Goal: Task Accomplishment & Management: Manage account settings

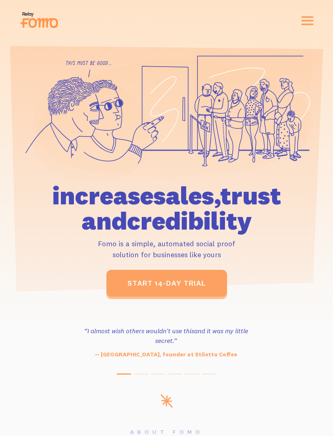
click at [309, 22] on span "button" at bounding box center [307, 21] width 12 height 2
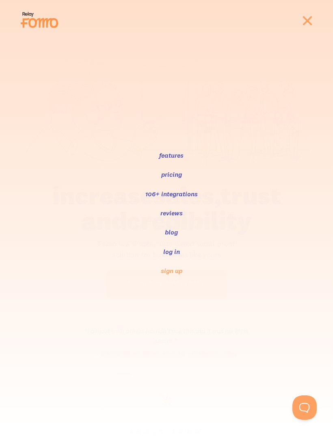
click at [177, 252] on link "log in" at bounding box center [171, 251] width 18 height 10
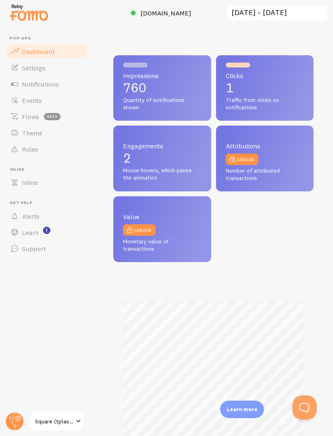
click at [30, 97] on span "Events" at bounding box center [32, 100] width 20 height 8
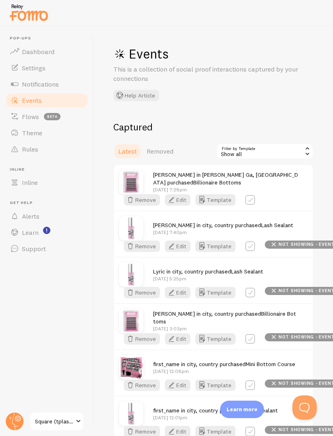
click at [255, 210] on div "Arianna in Morrow Ga, USA purchased Billionaire Bottoms Sep 22nd @ 7:28pm Remov…" at bounding box center [213, 187] width 199 height 45
click at [307, 210] on div "Arianna in Morrow Ga, USA purchased Billionaire Bottoms Sep 22nd @ 7:28pm Remov…" at bounding box center [213, 187] width 199 height 45
click at [190, 205] on button "Edit" at bounding box center [178, 199] width 26 height 11
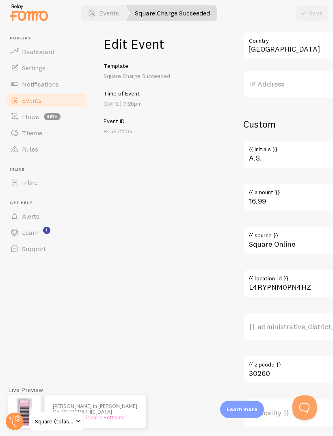
scroll to position [473, 0]
click at [35, 102] on span "Events" at bounding box center [32, 100] width 20 height 8
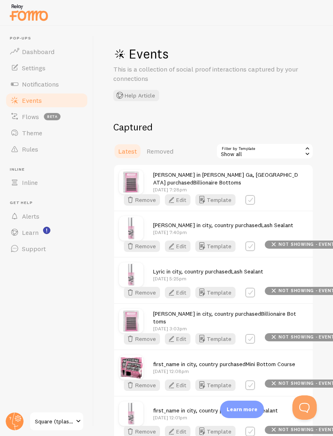
click at [176, 205] on icon "button" at bounding box center [171, 200] width 10 height 10
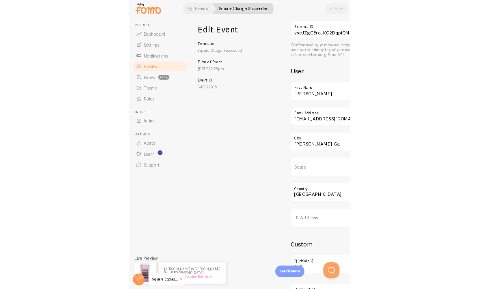
scroll to position [230, 0]
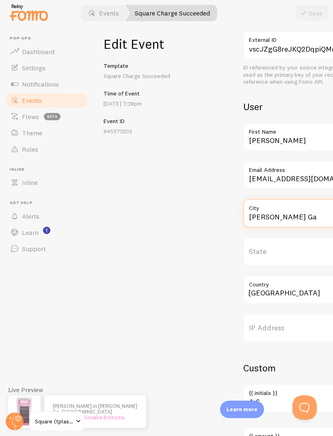
click at [285, 211] on input "Morrow Ga" at bounding box center [316, 213] width 146 height 28
type input "Morrow GA"
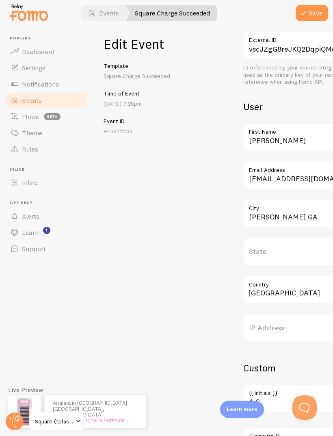
click at [311, 17] on button "Save" at bounding box center [312, 13] width 32 height 16
click at [30, 100] on span "Events" at bounding box center [32, 100] width 20 height 8
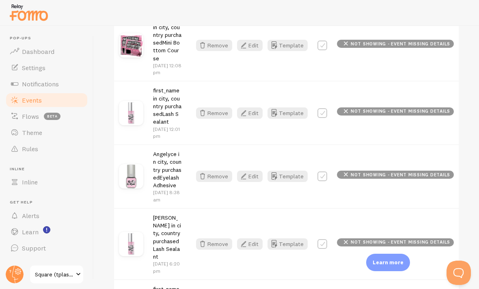
scroll to position [400, 0]
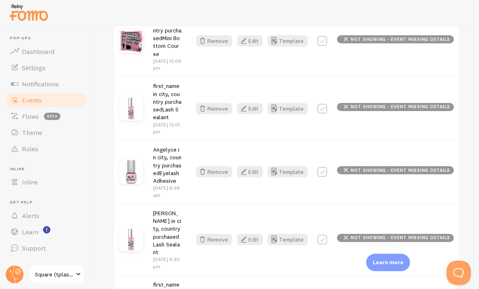
click at [255, 166] on button "Edit" at bounding box center [250, 171] width 26 height 11
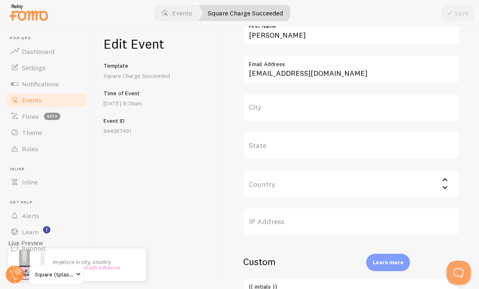
scroll to position [310, 0]
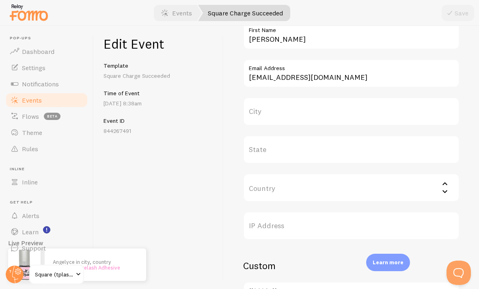
click at [284, 191] on input "Country" at bounding box center [351, 188] width 216 height 28
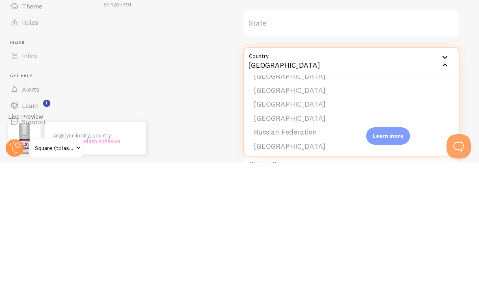
scroll to position [0, 0]
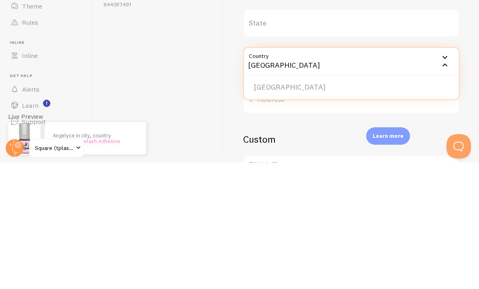
type input "USA"
click at [260, 207] on li "USA" at bounding box center [351, 214] width 215 height 14
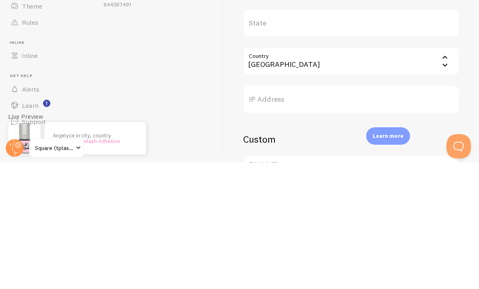
scroll to position [27, 0]
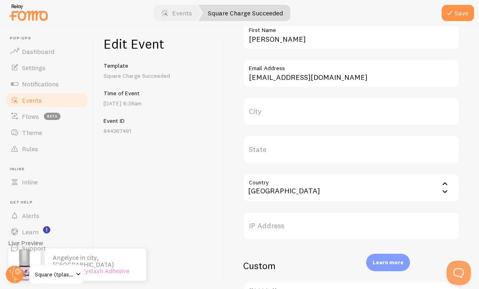
click at [261, 97] on label "City" at bounding box center [351, 111] width 216 height 28
click at [261, 97] on input "City" at bounding box center [351, 111] width 216 height 28
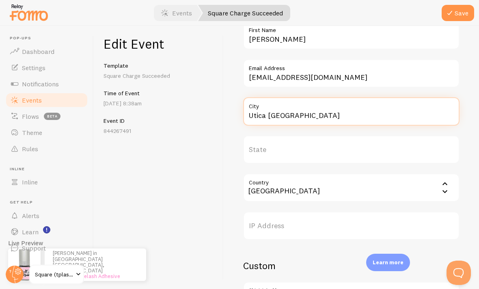
type input "Utica NY"
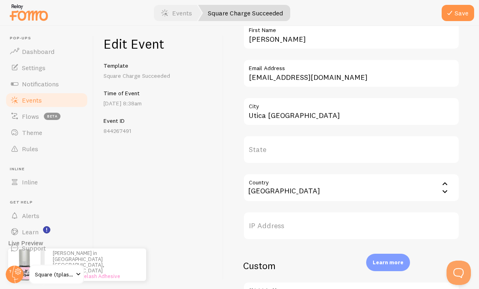
click at [333, 12] on button "Save" at bounding box center [458, 13] width 32 height 16
click at [19, 92] on link "Events" at bounding box center [47, 100] width 84 height 16
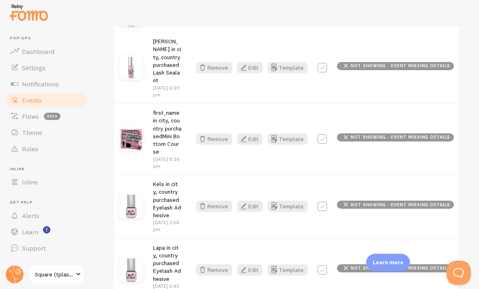
scroll to position [543, 0]
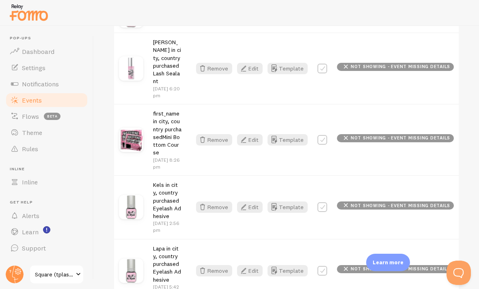
click at [245, 266] on button "Edit" at bounding box center [250, 271] width 26 height 11
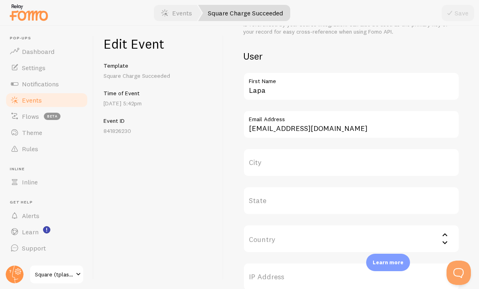
scroll to position [264, 0]
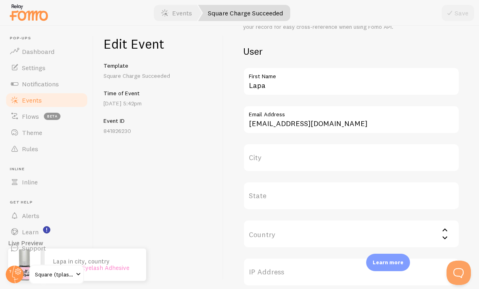
click at [284, 232] on input "Country" at bounding box center [351, 234] width 216 height 28
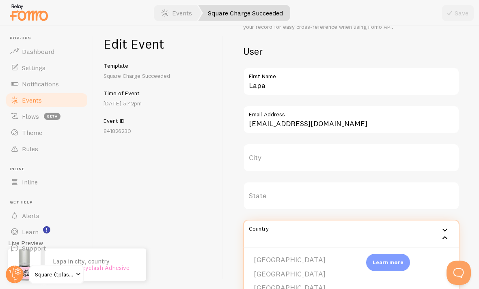
scroll to position [27, 0]
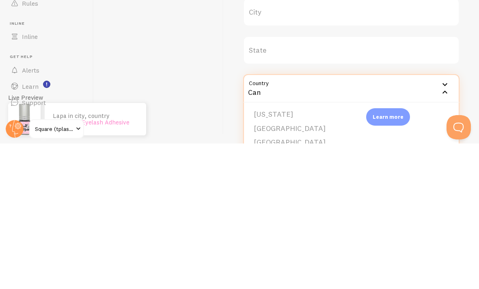
type input "Can"
click at [264, 268] on li "Canada" at bounding box center [351, 275] width 215 height 14
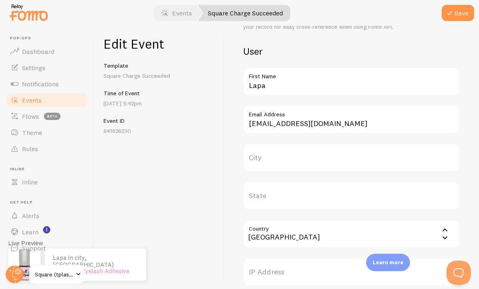
click at [264, 144] on label "City" at bounding box center [351, 158] width 216 height 28
click at [264, 144] on input "City" at bounding box center [351, 158] width 216 height 28
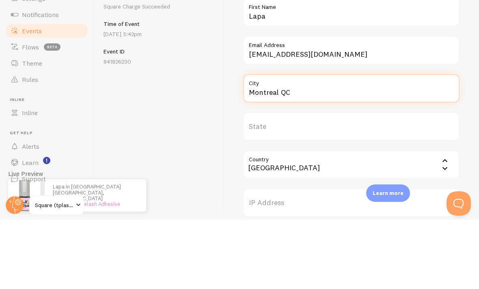
type input "Montreal QC"
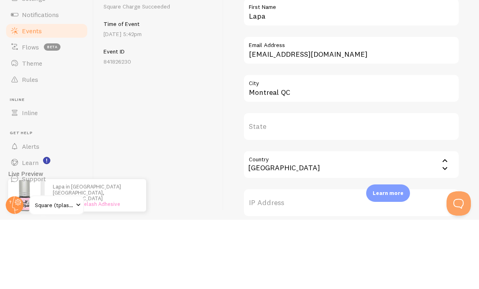
click at [140, 70] on div "Edit Event Template Square Charge Succeeded Time of Event Sep 9th @ 5:42pm Even…" at bounding box center [159, 157] width 130 height 263
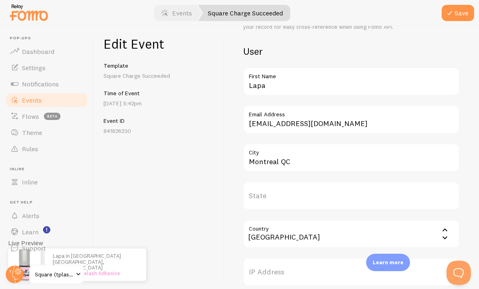
click at [333, 10] on button "Save" at bounding box center [458, 13] width 32 height 16
click at [29, 96] on span "Events" at bounding box center [32, 100] width 20 height 8
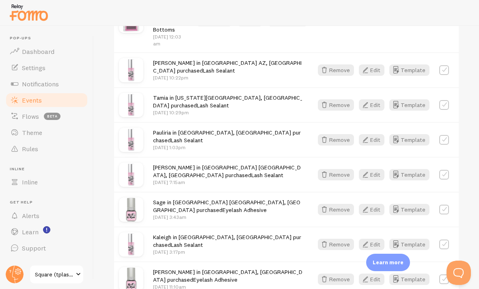
scroll to position [1312, 0]
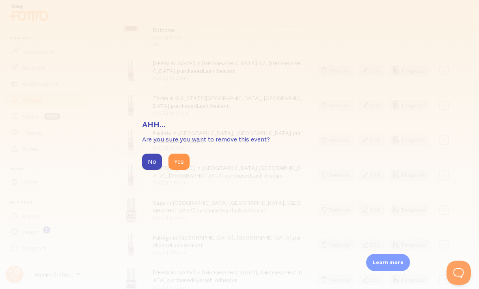
click at [181, 188] on div "Ahh... Are you sure you want to remove this event? No Yes" at bounding box center [239, 144] width 479 height 289
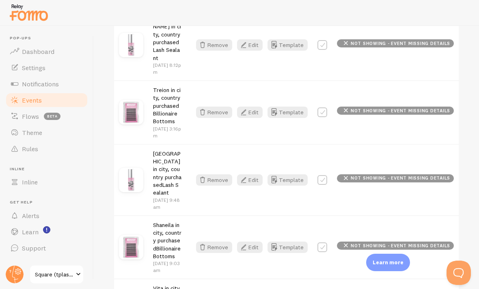
scroll to position [894, 0]
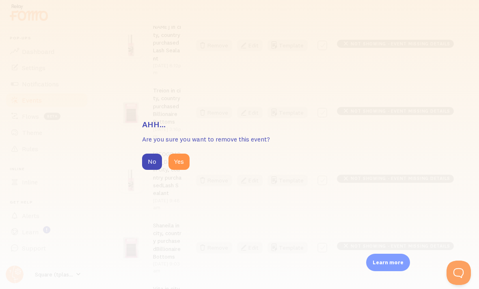
click at [178, 192] on div "Ahh... Are you sure you want to remove this event? No Yes" at bounding box center [239, 144] width 479 height 289
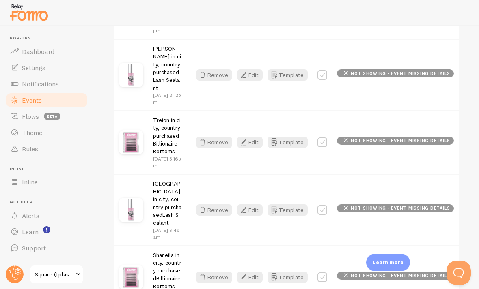
scroll to position [863, 0]
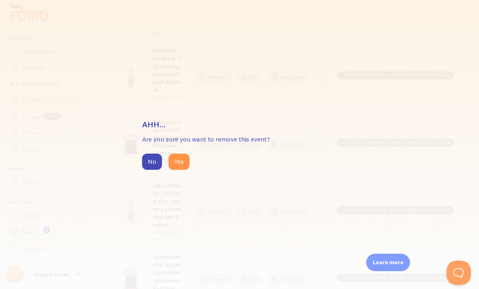
click at [172, 183] on div "Ahh... Are you sure you want to remove this event? No Yes" at bounding box center [239, 144] width 479 height 289
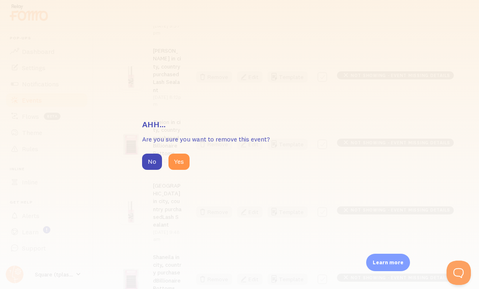
click at [182, 188] on div "Ahh... Are you sure you want to remove this event? No Yes" at bounding box center [239, 144] width 479 height 289
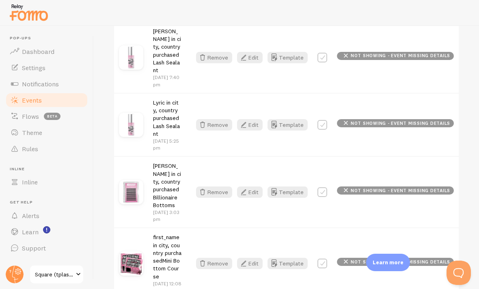
scroll to position [177, 0]
click at [259, 259] on button "Edit" at bounding box center [250, 264] width 26 height 11
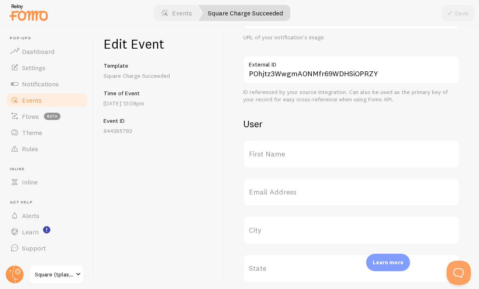
scroll to position [202, 0]
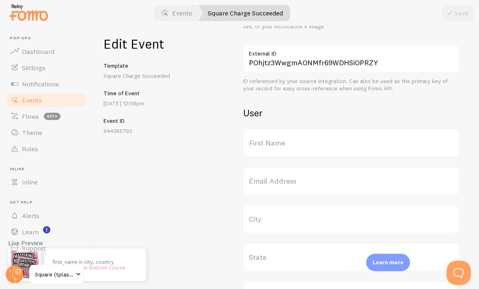
click at [270, 141] on label "First Name" at bounding box center [351, 143] width 216 height 28
click at [270, 141] on input "First Name" at bounding box center [351, 143] width 216 height 28
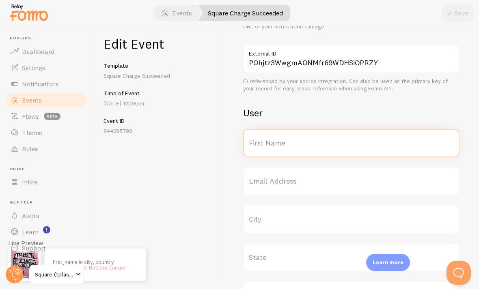
scroll to position [27, 0]
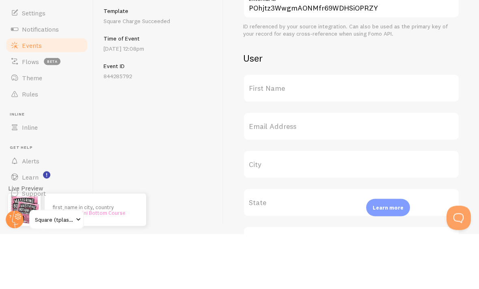
click at [122, 99] on div "Edit Event Template Square Charge Succeeded Time of Event Sep 18th @ 12:08pm Ev…" at bounding box center [159, 157] width 130 height 263
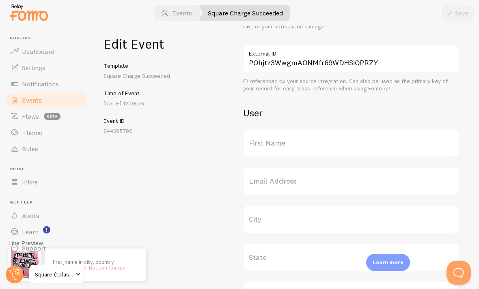
click at [26, 96] on span "Events" at bounding box center [32, 100] width 20 height 8
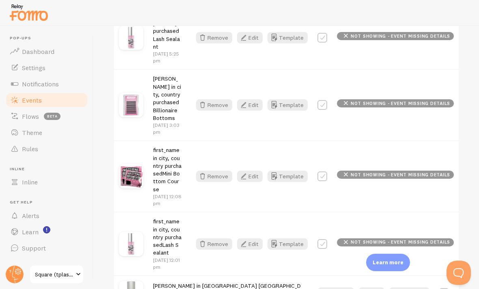
scroll to position [265, 0]
click at [246, 171] on icon "button" at bounding box center [244, 176] width 10 height 10
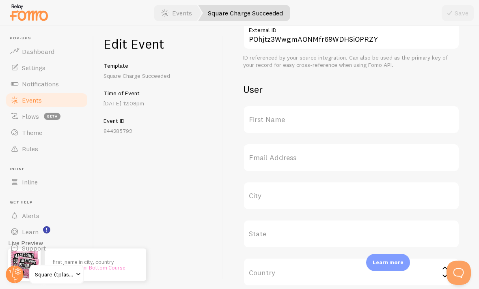
scroll to position [232, 0]
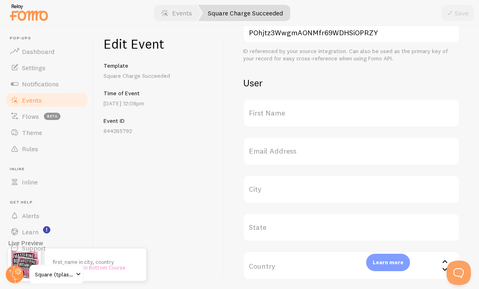
click at [253, 112] on label "First Name" at bounding box center [351, 113] width 216 height 28
click at [253, 112] on input "First Name" at bounding box center [351, 113] width 216 height 28
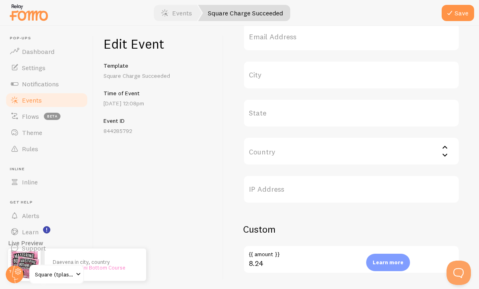
scroll to position [345, 0]
type input "Daevena"
click at [219, 74] on div "Edit Event Template Square Charge Succeeded Time of Event Sep 18th @ 12:08pm Ev…" at bounding box center [159, 157] width 130 height 263
click at [26, 96] on span "Events" at bounding box center [32, 100] width 20 height 8
click at [266, 101] on label "State" at bounding box center [351, 115] width 216 height 28
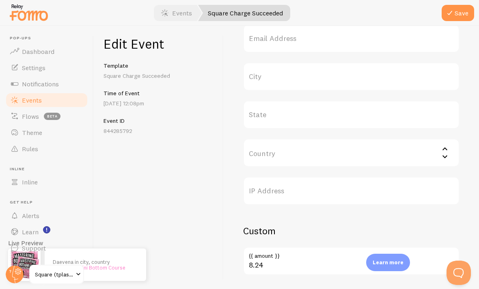
click at [266, 101] on input "State" at bounding box center [351, 115] width 216 height 28
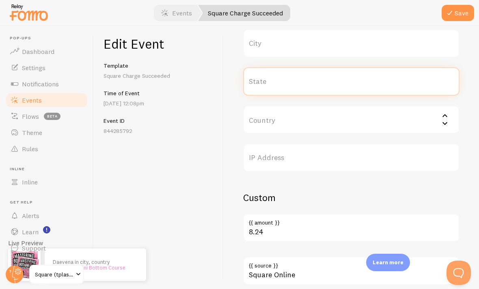
scroll to position [383, 0]
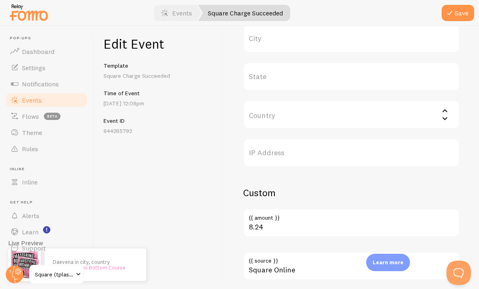
click at [265, 101] on input "Country" at bounding box center [351, 115] width 216 height 28
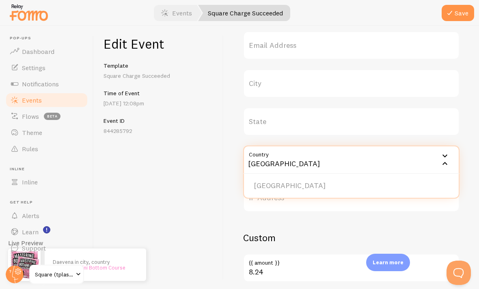
scroll to position [338, 0]
type input "USA"
click at [259, 70] on label "City" at bounding box center [351, 84] width 216 height 28
click at [259, 70] on input "City" at bounding box center [351, 84] width 216 height 28
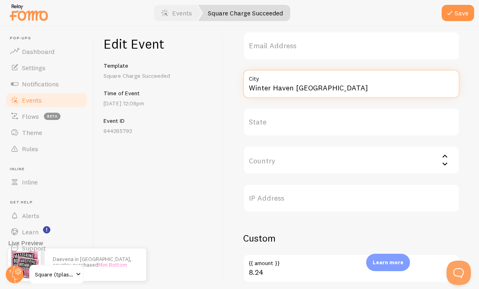
type input "Winter Haven FL"
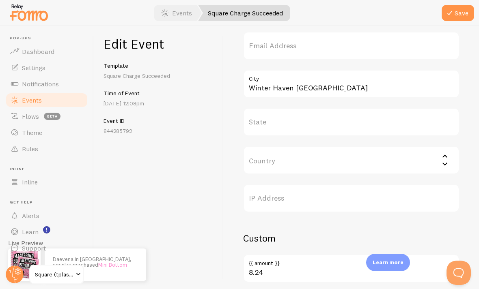
click at [333, 5] on button "Save" at bounding box center [458, 13] width 32 height 16
click at [270, 146] on input "USA" at bounding box center [351, 160] width 216 height 28
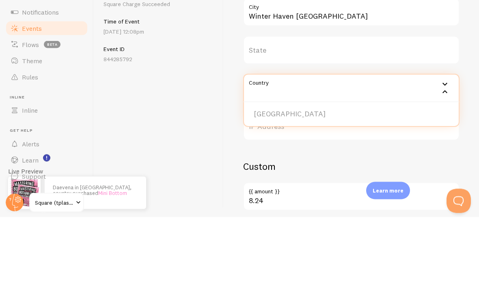
click at [260, 179] on li "USA" at bounding box center [351, 186] width 215 height 14
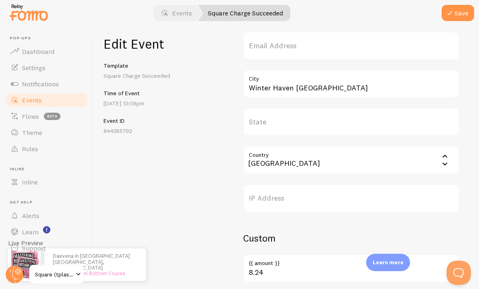
click at [333, 5] on button "Save" at bounding box center [458, 13] width 32 height 16
click at [22, 96] on span "Events" at bounding box center [32, 100] width 20 height 8
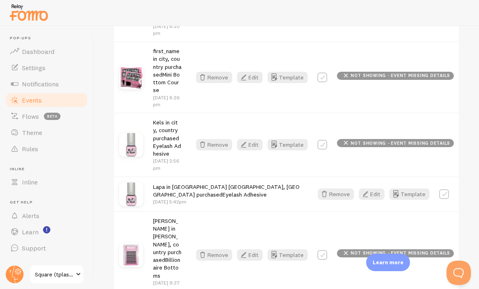
scroll to position [570, 0]
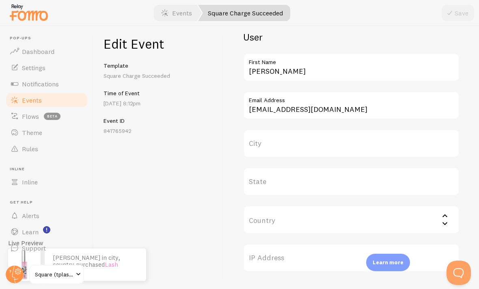
scroll to position [292, 0]
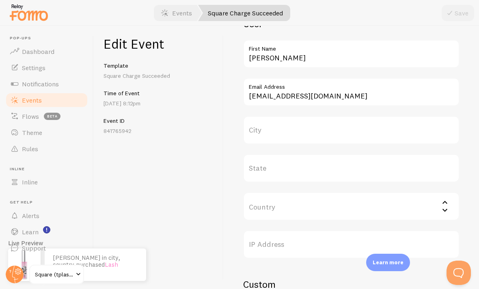
click at [270, 206] on input "Country" at bounding box center [351, 206] width 216 height 28
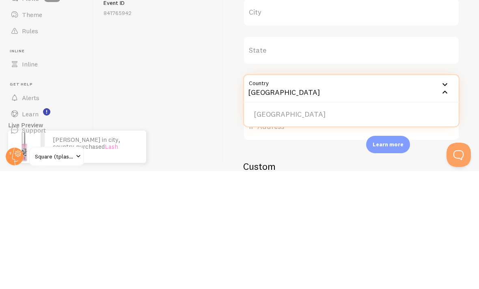
type input "USA"
click at [267, 226] on li "USA" at bounding box center [351, 233] width 215 height 14
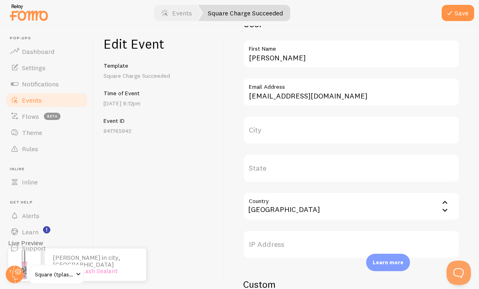
click at [259, 116] on label "City" at bounding box center [351, 130] width 216 height 28
click at [259, 116] on input "City" at bounding box center [351, 130] width 216 height 28
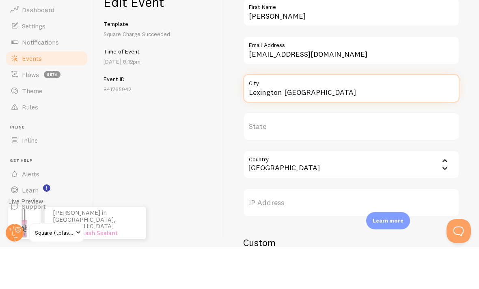
type input "Lexington KY"
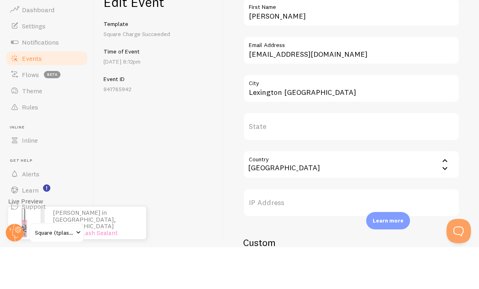
click at [175, 79] on div "Edit Event Template Square Charge Succeeded Time of Event Sep 8th @ 8:12pm Even…" at bounding box center [159, 157] width 130 height 263
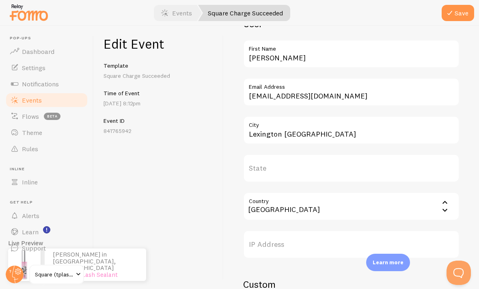
click at [333, 13] on icon "submit" at bounding box center [450, 13] width 10 height 10
click at [28, 96] on span "Events" at bounding box center [32, 100] width 20 height 8
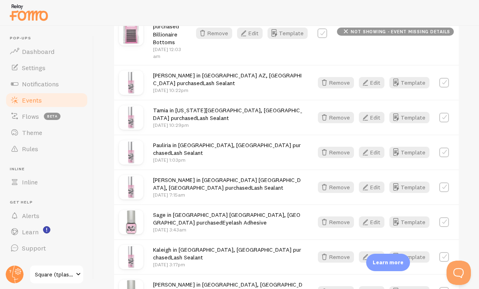
scroll to position [1227, 0]
checkbox input "true"
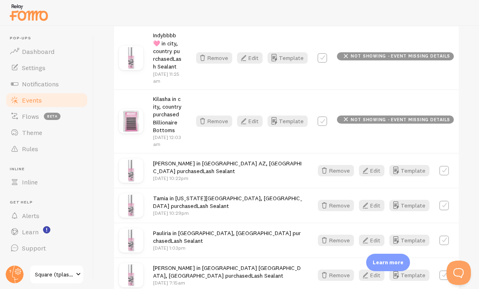
scroll to position [1138, 0]
checkbox input "true"
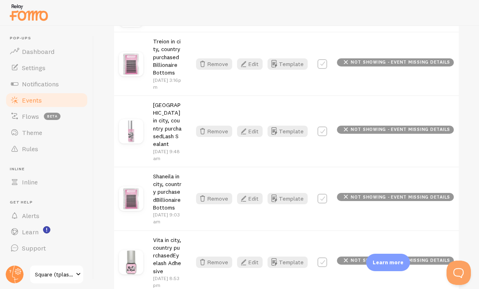
scroll to position [871, 0]
checkbox input "true"
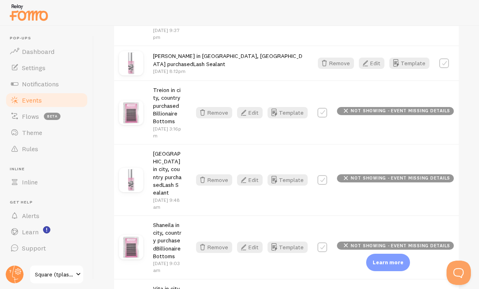
scroll to position [822, 0]
checkbox input "true"
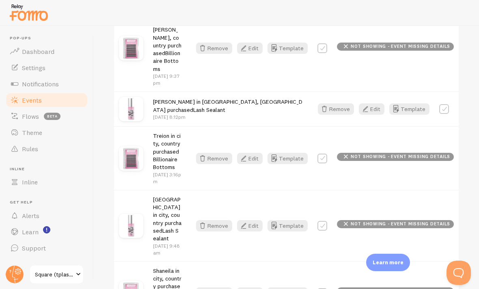
scroll to position [772, 0]
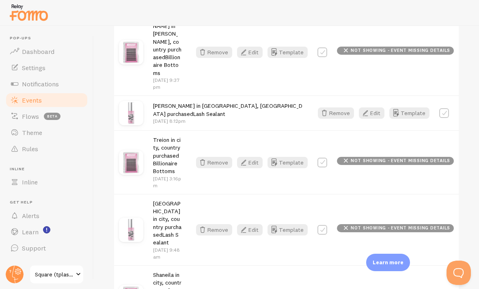
checkbox input "true"
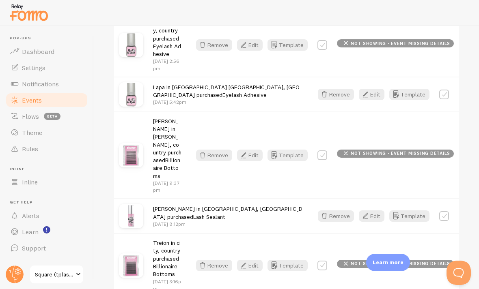
scroll to position [664, 0]
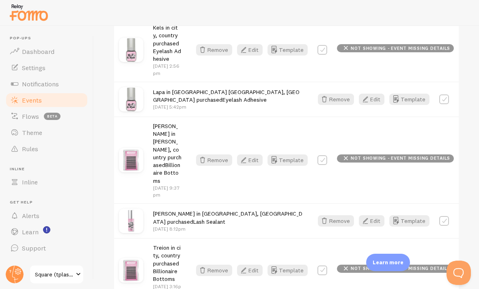
click at [327, 266] on label at bounding box center [322, 271] width 10 height 10
checkbox input "true"
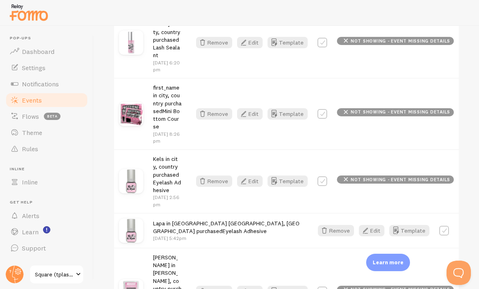
scroll to position [531, 0]
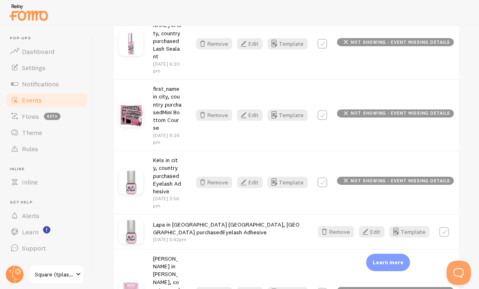
click at [322, 288] on label at bounding box center [322, 293] width 10 height 10
checkbox input "true"
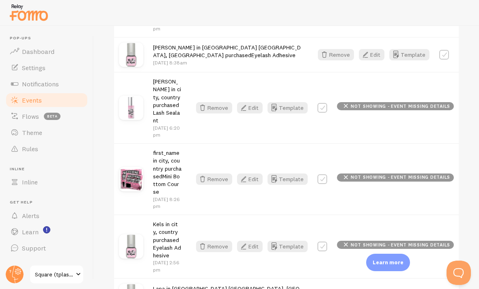
scroll to position [466, 0]
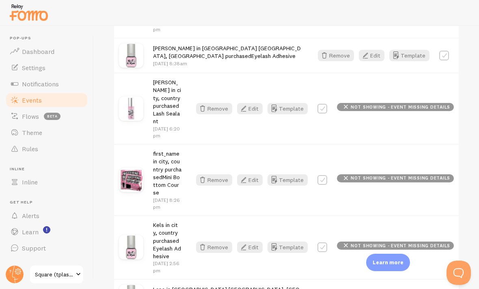
click at [327, 243] on label at bounding box center [322, 248] width 10 height 10
checkbox input "true"
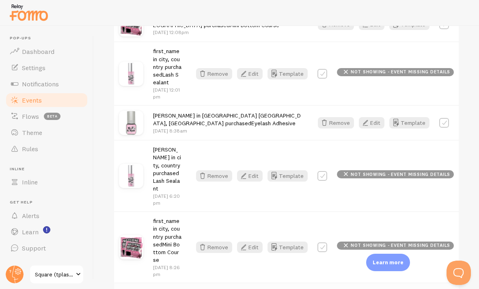
scroll to position [398, 0]
click at [325, 243] on label at bounding box center [322, 248] width 10 height 10
checkbox input "true"
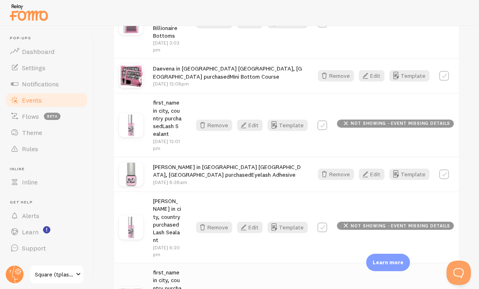
scroll to position [345, 0]
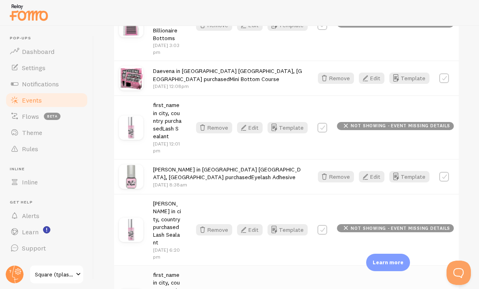
click at [322, 225] on label at bounding box center [322, 230] width 10 height 10
checkbox input "true"
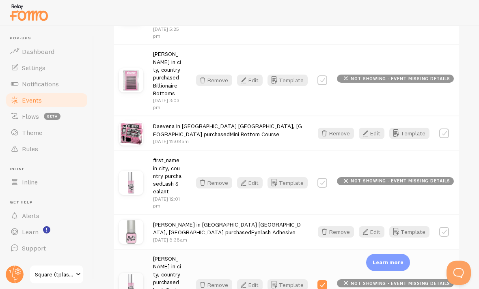
scroll to position [288, 0]
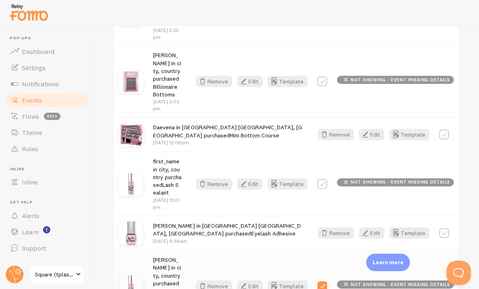
click at [321, 179] on label at bounding box center [322, 184] width 10 height 10
checkbox input "true"
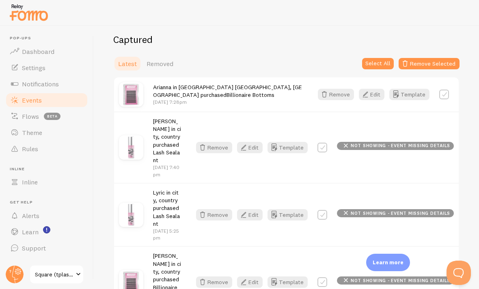
scroll to position [85, 0]
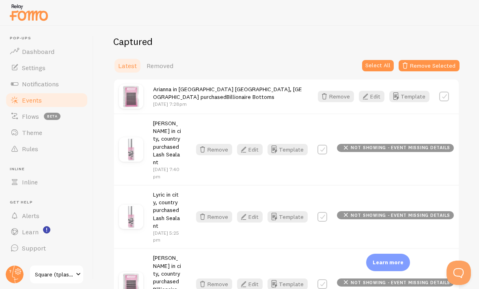
click at [322, 145] on label at bounding box center [322, 150] width 10 height 10
checkbox input "true"
click at [333, 63] on button "Remove Selected" at bounding box center [429, 65] width 61 height 11
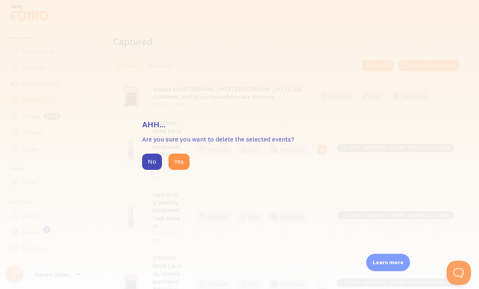
click at [183, 188] on div "Ahh... Are you sure you want to delete the selected events? No Yes" at bounding box center [239, 144] width 479 height 289
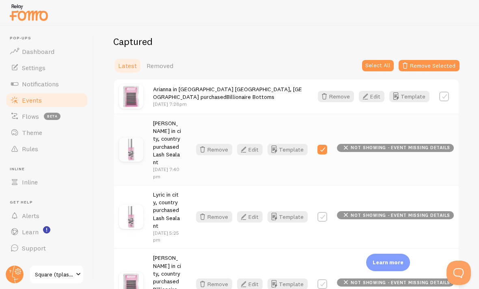
click at [333, 67] on button "Remove Selected" at bounding box center [429, 65] width 61 height 11
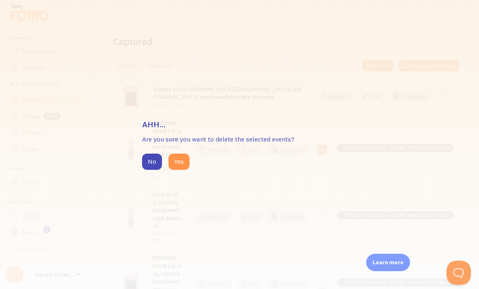
click at [176, 181] on div "Ahh... Are you sure you want to delete the selected events? No Yes" at bounding box center [239, 144] width 479 height 289
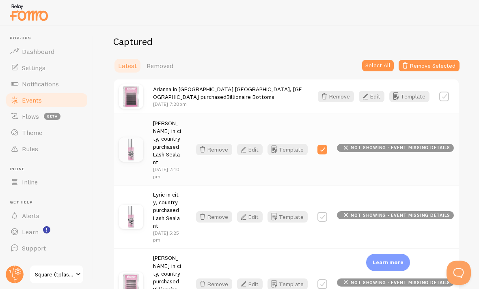
click at [173, 191] on span "Lyric in city, country purchased Lash Sealant" at bounding box center [166, 210] width 27 height 39
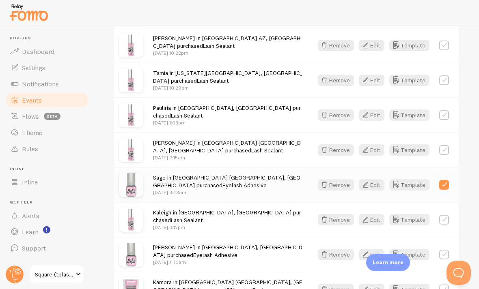
scroll to position [1264, 0]
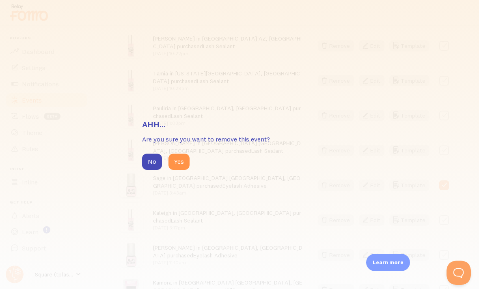
click at [177, 190] on div "Ahh... Are you sure you want to remove this event? No Yes" at bounding box center [239, 144] width 479 height 289
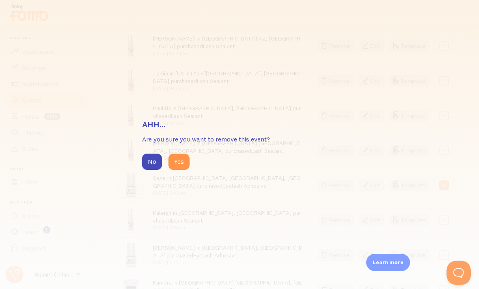
click at [177, 184] on div "Ahh... Are you sure you want to remove this event? No Yes" at bounding box center [239, 144] width 479 height 289
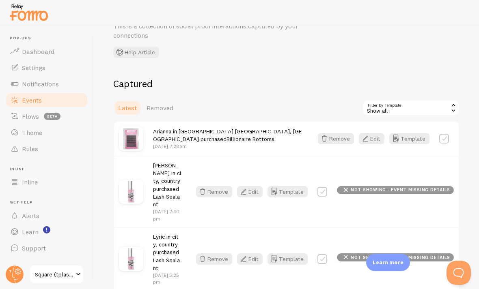
scroll to position [43, 0]
click at [322, 187] on label at bounding box center [322, 192] width 10 height 10
click at [327, 187] on label at bounding box center [322, 192] width 10 height 10
checkbox input "false"
click at [204, 187] on button "Remove" at bounding box center [214, 191] width 36 height 11
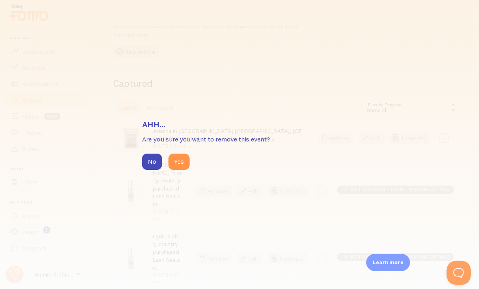
click at [187, 165] on button "Yes" at bounding box center [178, 162] width 21 height 16
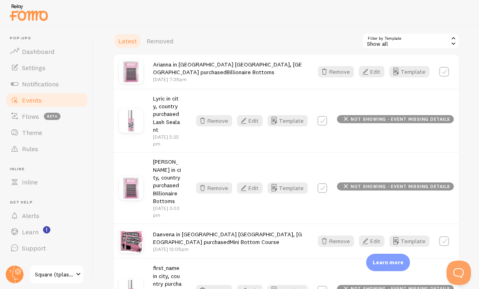
scroll to position [110, 0]
click at [207, 120] on icon "button" at bounding box center [203, 122] width 10 height 10
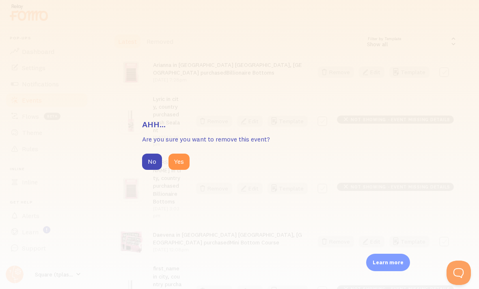
click at [175, 166] on button "Yes" at bounding box center [178, 162] width 21 height 16
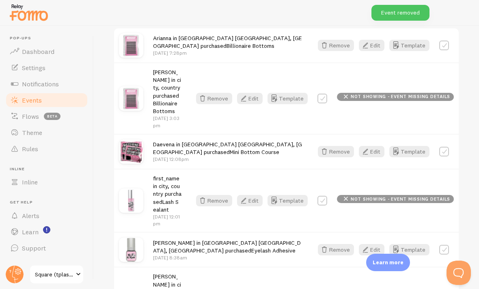
scroll to position [138, 0]
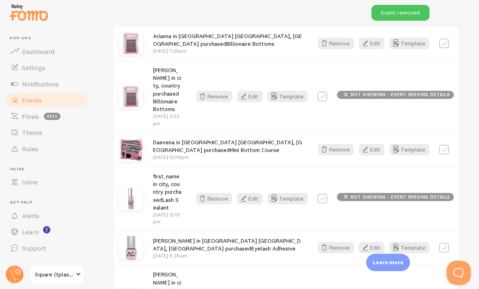
click at [213, 193] on button "Remove" at bounding box center [214, 198] width 36 height 11
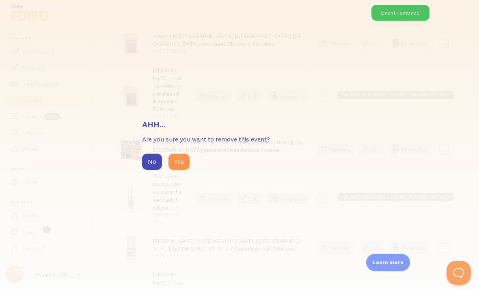
click at [179, 164] on button "Yes" at bounding box center [178, 162] width 21 height 16
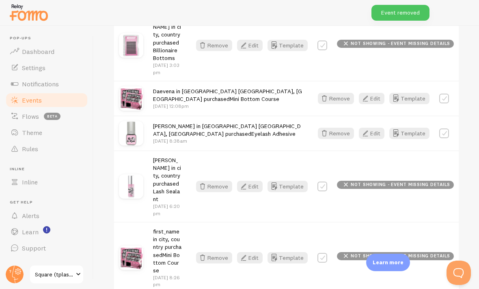
scroll to position [190, 0]
click at [207, 181] on icon "button" at bounding box center [203, 186] width 10 height 10
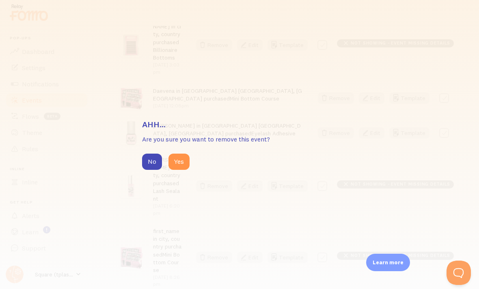
click at [182, 166] on button "Yes" at bounding box center [178, 162] width 21 height 16
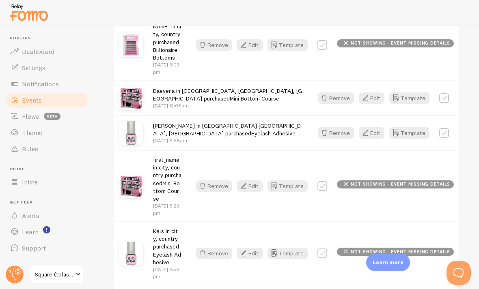
click at [207, 181] on icon "button" at bounding box center [203, 186] width 10 height 10
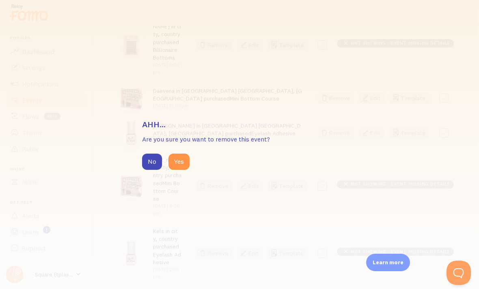
click at [177, 161] on button "Yes" at bounding box center [178, 162] width 21 height 16
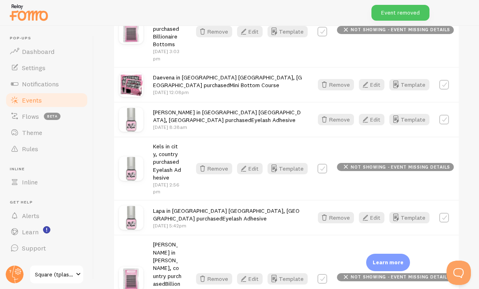
scroll to position [204, 0]
click at [213, 163] on button "Remove" at bounding box center [214, 168] width 36 height 11
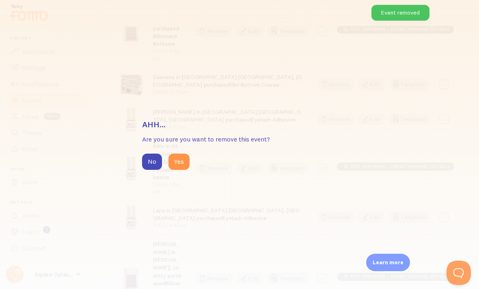
click at [176, 162] on button "Yes" at bounding box center [178, 162] width 21 height 16
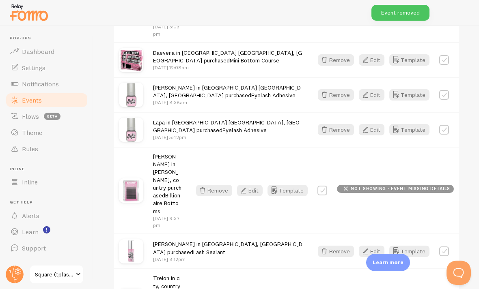
scroll to position [229, 0]
click at [214, 184] on button "Remove" at bounding box center [214, 189] width 36 height 11
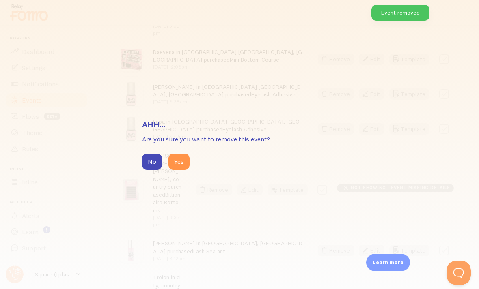
click at [177, 166] on button "Yes" at bounding box center [178, 162] width 21 height 16
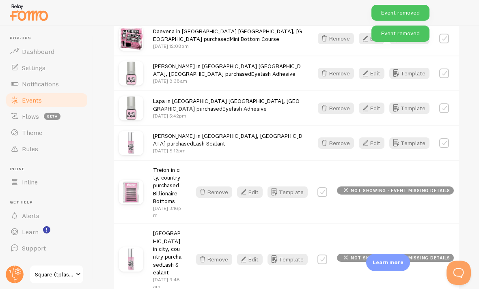
scroll to position [253, 0]
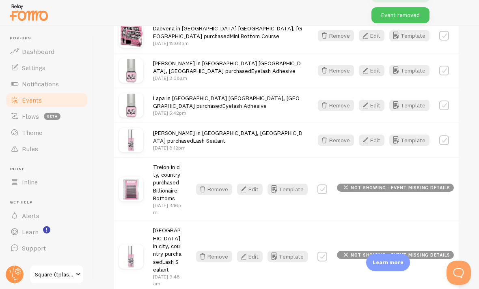
click at [208, 185] on button "Remove" at bounding box center [214, 189] width 36 height 11
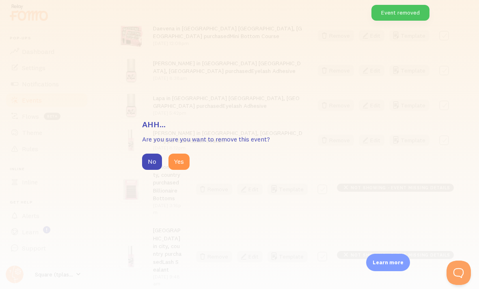
click at [174, 162] on button "Yes" at bounding box center [178, 162] width 21 height 16
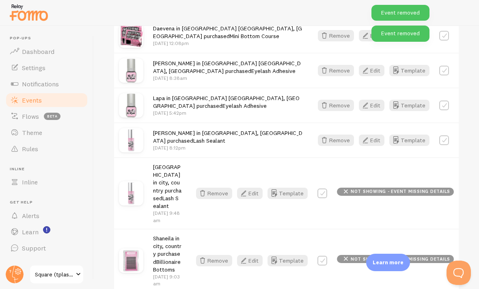
scroll to position [275, 0]
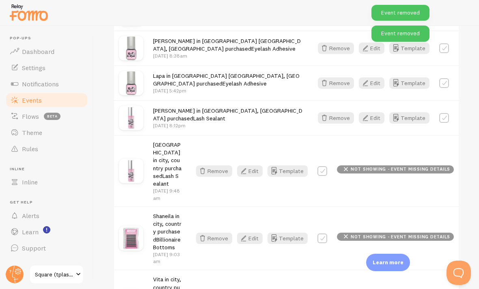
click at [207, 166] on icon "button" at bounding box center [203, 171] width 10 height 10
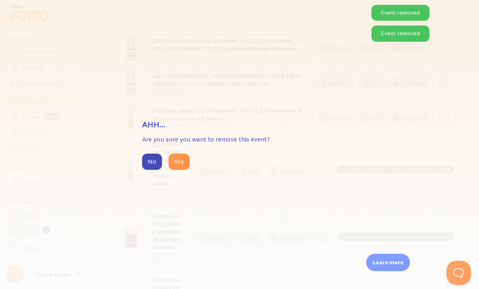
click at [180, 157] on button "Yes" at bounding box center [178, 162] width 21 height 16
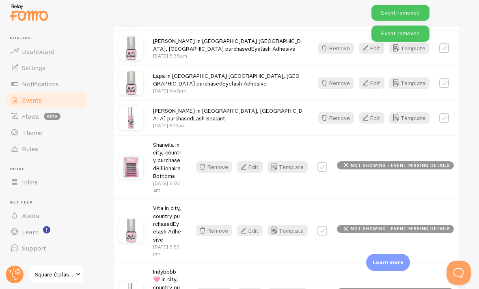
scroll to position [289, 0]
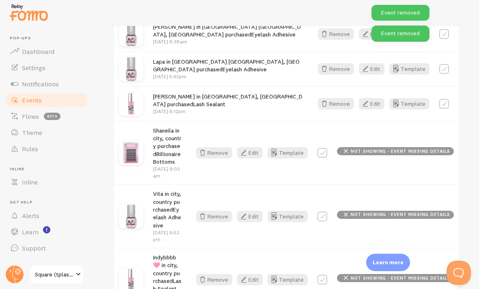
click at [207, 148] on icon "button" at bounding box center [203, 153] width 10 height 10
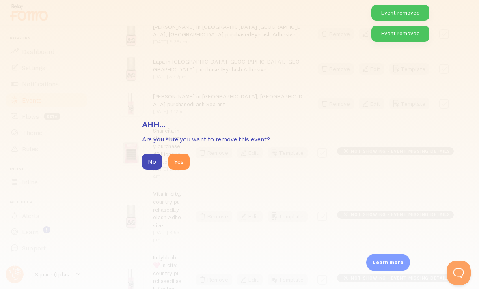
click at [176, 160] on button "Yes" at bounding box center [178, 162] width 21 height 16
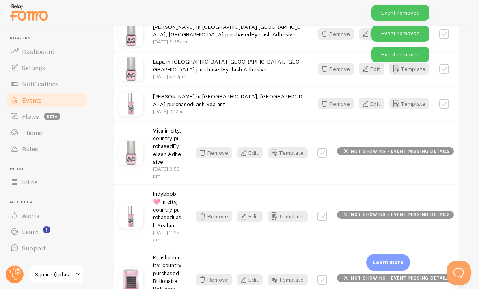
scroll to position [300, 0]
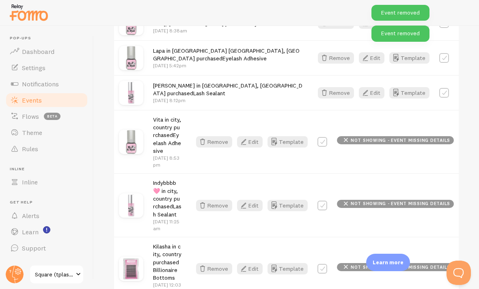
click at [215, 136] on button "Remove" at bounding box center [214, 141] width 36 height 11
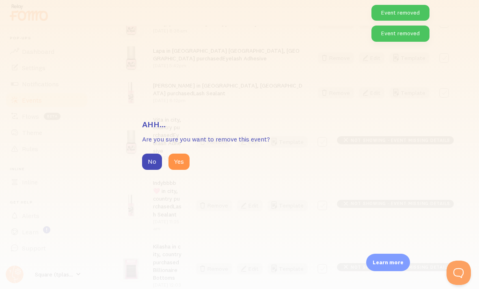
click at [171, 162] on button "Yes" at bounding box center [178, 162] width 21 height 16
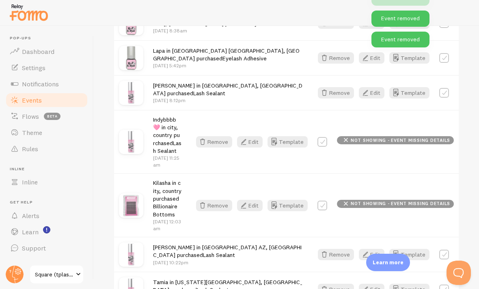
scroll to position [313, 0]
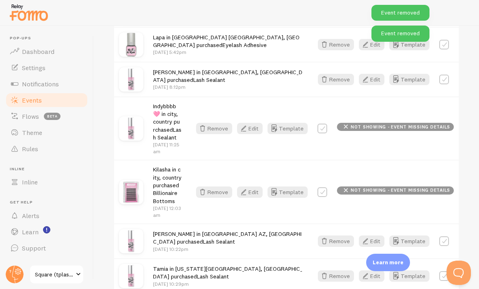
click at [211, 123] on button "Remove" at bounding box center [214, 128] width 36 height 11
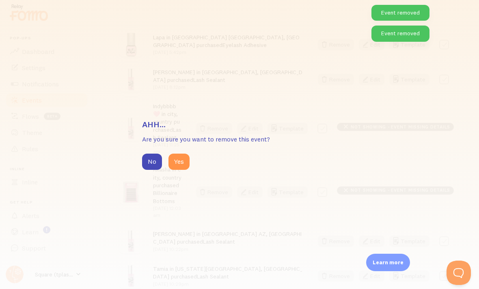
click at [171, 159] on button "Yes" at bounding box center [178, 162] width 21 height 16
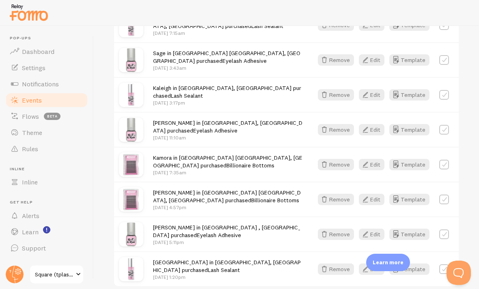
scroll to position [570, 0]
click at [334, 194] on button "Remove" at bounding box center [336, 199] width 36 height 11
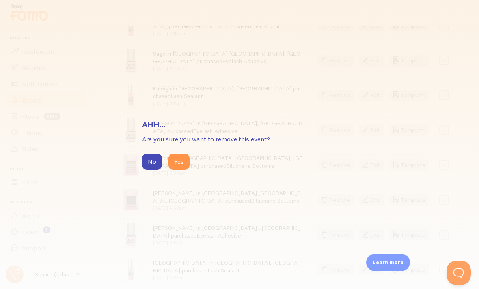
click at [184, 162] on button "Yes" at bounding box center [178, 162] width 21 height 16
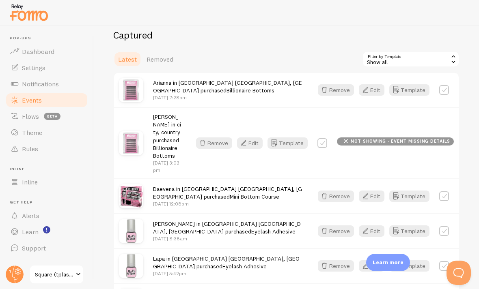
scroll to position [92, 0]
click at [215, 143] on button "Remove" at bounding box center [214, 142] width 36 height 11
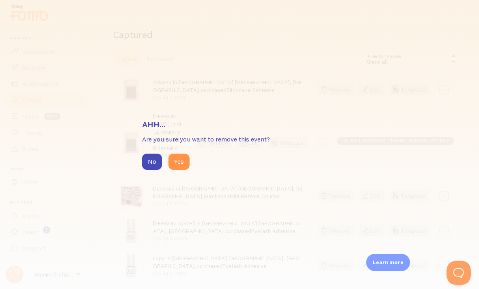
click at [177, 168] on button "Yes" at bounding box center [178, 162] width 21 height 16
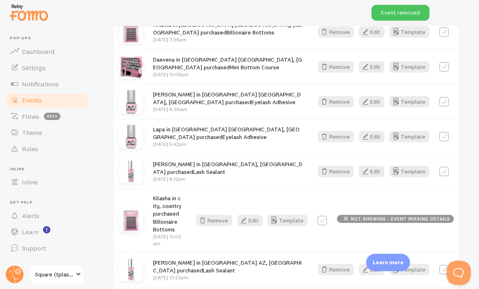
scroll to position [151, 0]
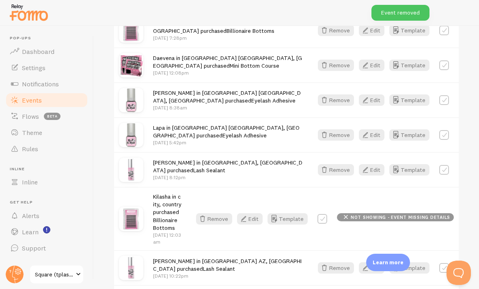
click at [255, 220] on button "Edit" at bounding box center [250, 219] width 26 height 11
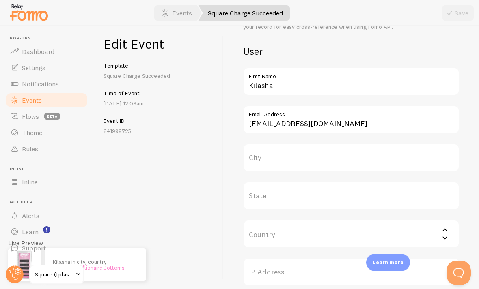
scroll to position [265, 0]
click at [267, 154] on label "City" at bounding box center [351, 157] width 216 height 28
click at [267, 154] on input "City" at bounding box center [351, 157] width 216 height 28
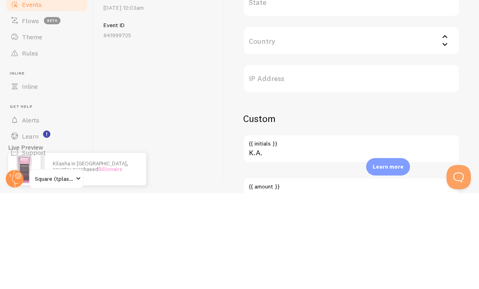
scroll to position [352, 0]
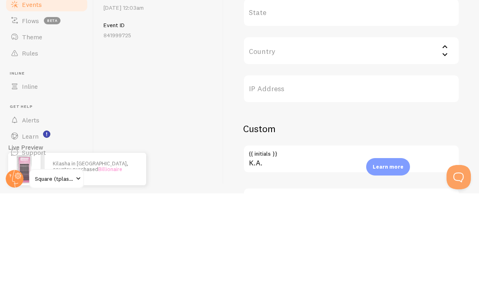
type input "Lafayette LA"
click at [281, 132] on input "Country" at bounding box center [351, 146] width 216 height 28
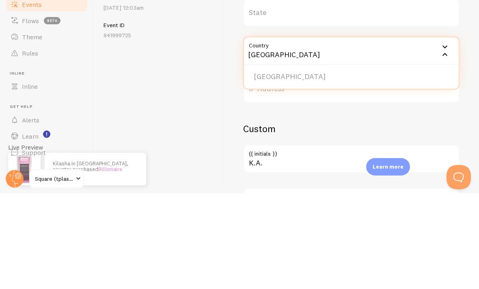
type input "USA"
click at [277, 166] on li "USA" at bounding box center [351, 173] width 215 height 14
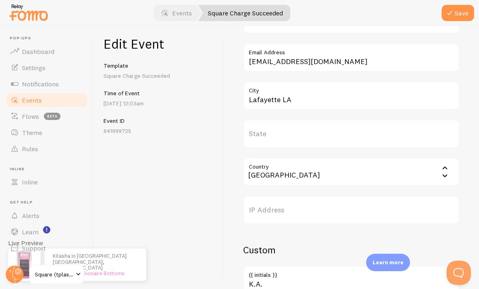
scroll to position [324, 0]
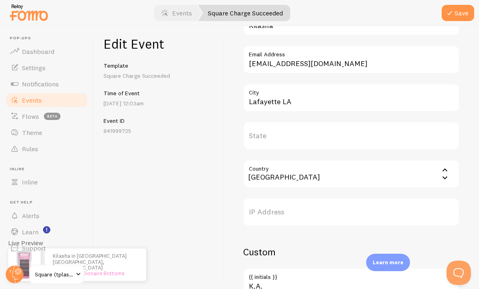
click at [460, 12] on button "Save" at bounding box center [458, 13] width 32 height 16
click at [39, 96] on span "Events" at bounding box center [32, 100] width 20 height 8
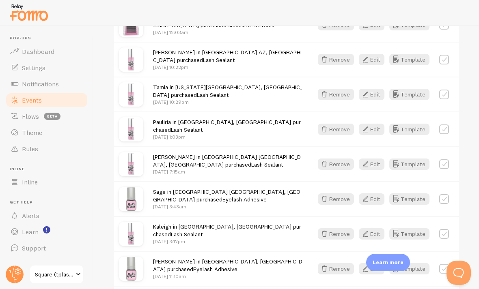
scroll to position [332, 0]
click at [333, 203] on button "Remove" at bounding box center [336, 198] width 36 height 11
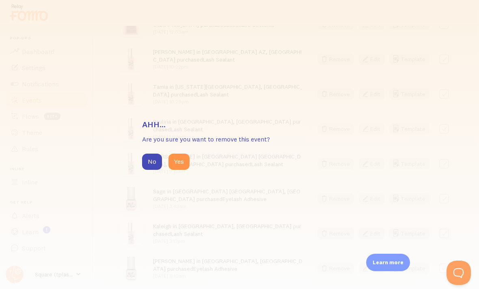
click at [185, 182] on div "Ahh... Are you sure you want to remove this event? No Yes" at bounding box center [239, 144] width 479 height 289
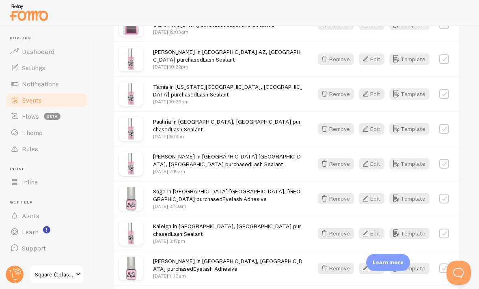
click at [326, 194] on icon "button" at bounding box center [325, 199] width 10 height 10
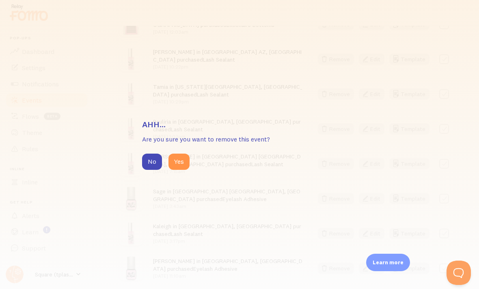
click at [178, 188] on div "Ahh... Are you sure you want to remove this event? No Yes" at bounding box center [239, 144] width 479 height 289
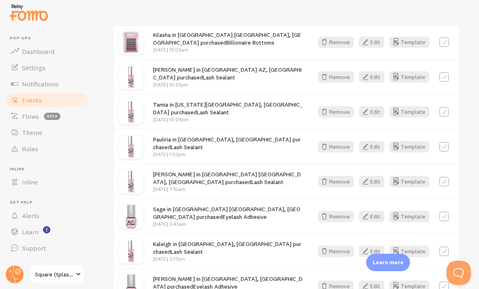
scroll to position [313, 0]
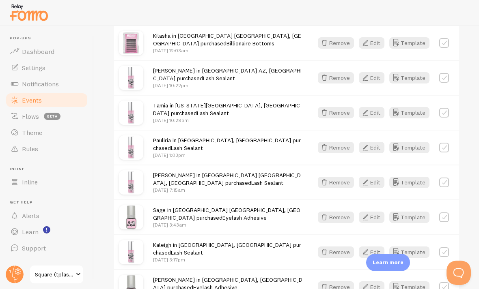
click at [335, 143] on button "Remove" at bounding box center [336, 147] width 36 height 11
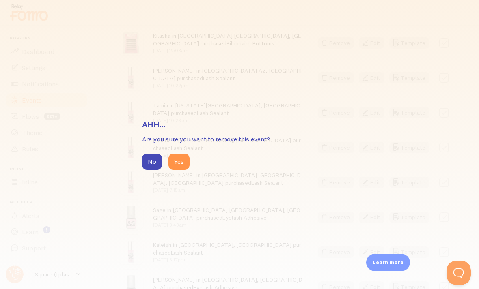
click at [181, 194] on div "Ahh... Are you sure you want to remove this event? No Yes" at bounding box center [239, 144] width 479 height 289
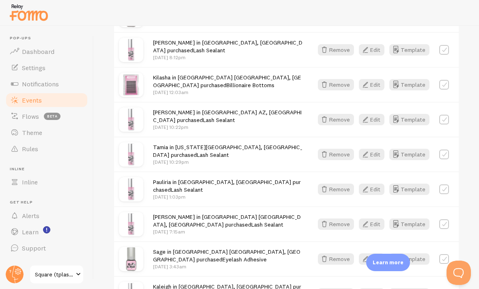
scroll to position [272, 0]
click at [333, 186] on button "Remove" at bounding box center [336, 189] width 36 height 11
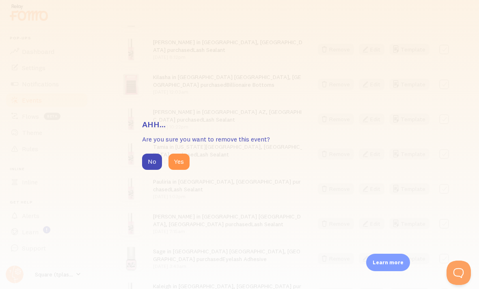
click at [179, 160] on button "Yes" at bounding box center [178, 162] width 21 height 16
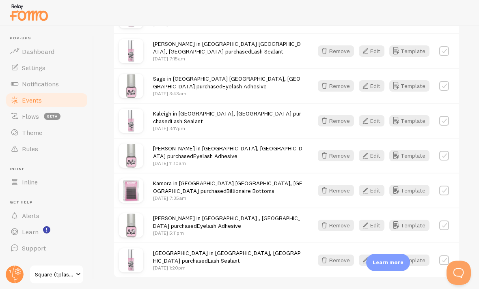
scroll to position [410, 0]
click at [188, 235] on p "[DATE] 5:11pm" at bounding box center [228, 233] width 150 height 7
click at [184, 225] on div "Elizabeth in Richmond Tx , USA purchased Eyelash Adhesive Aug 11th @ 5:11pm" at bounding box center [228, 226] width 150 height 23
click at [373, 223] on button "Edit" at bounding box center [372, 225] width 26 height 11
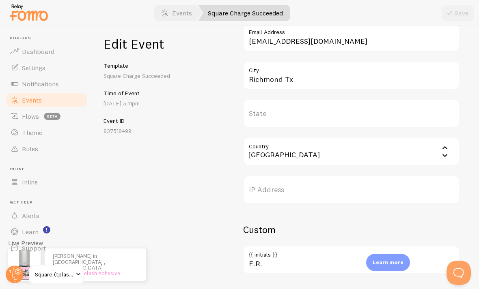
scroll to position [337, 0]
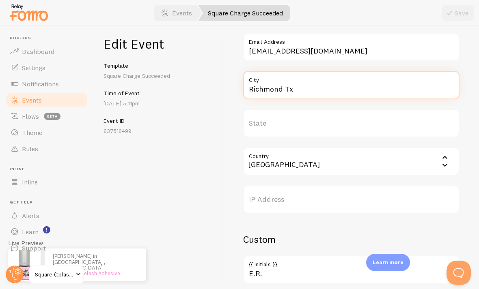
click at [305, 86] on input "Richmond Tx" at bounding box center [351, 85] width 216 height 28
type input "Richmond TX"
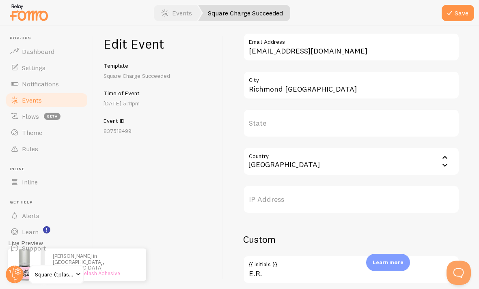
click at [456, 26] on div at bounding box center [239, 13] width 479 height 26
click at [452, 13] on icon "submit" at bounding box center [450, 13] width 10 height 10
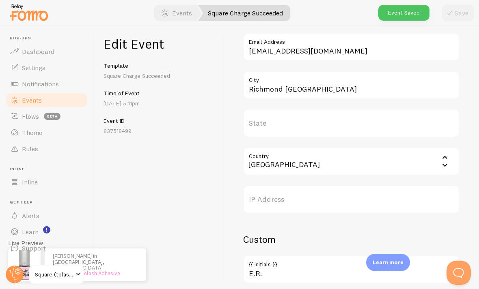
click at [28, 98] on span "Events" at bounding box center [32, 100] width 20 height 8
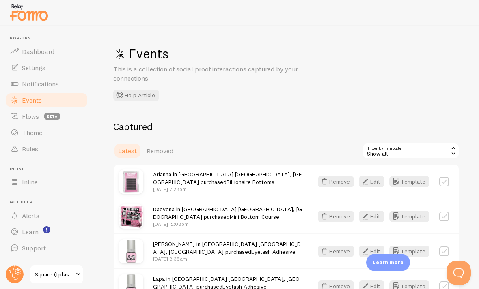
click at [155, 153] on span "Removed" at bounding box center [160, 151] width 27 height 8
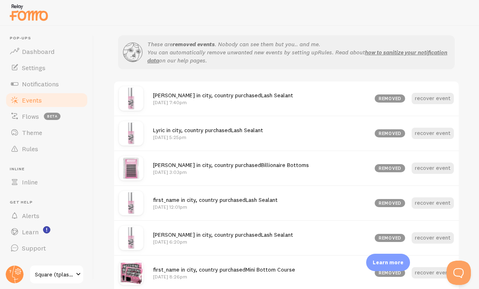
scroll to position [133, 0]
click at [428, 166] on button "recover event" at bounding box center [433, 168] width 42 height 11
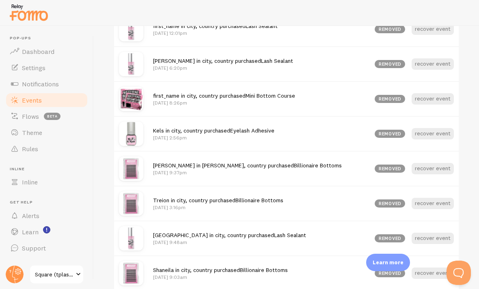
scroll to position [273, 0]
click at [421, 159] on div "Shaneila in Conyers, country purchased Billionaire Bottoms Sep 8th @ 9:37pm rem…" at bounding box center [286, 168] width 345 height 35
click at [421, 171] on button "recover event" at bounding box center [433, 168] width 42 height 11
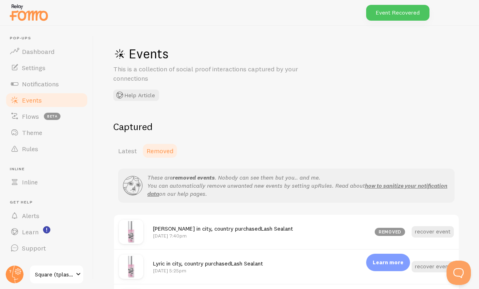
scroll to position [0, 0]
click at [126, 157] on link "Latest" at bounding box center [127, 151] width 28 height 16
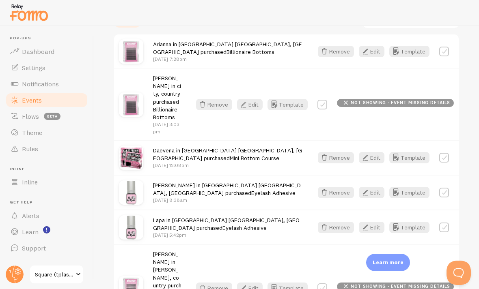
scroll to position [128, 0]
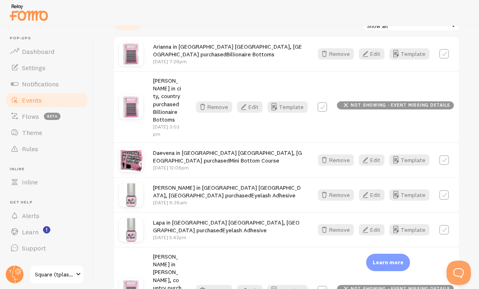
click at [255, 106] on button "Edit" at bounding box center [250, 107] width 26 height 11
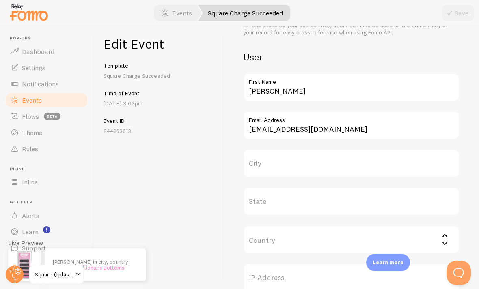
scroll to position [265, 0]
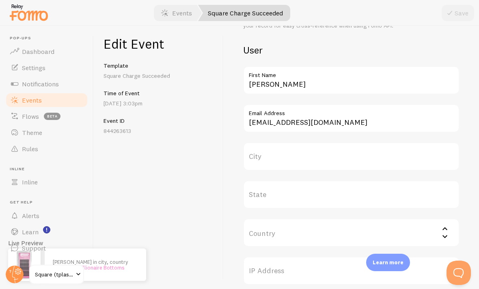
click at [268, 158] on label "City" at bounding box center [351, 157] width 216 height 28
click at [268, 158] on input "City" at bounding box center [351, 157] width 216 height 28
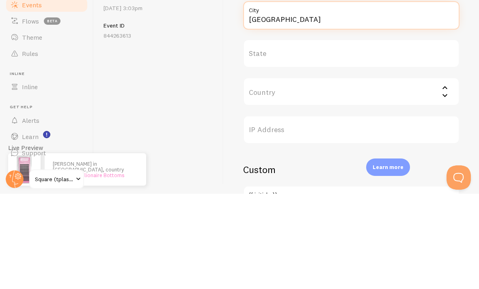
scroll to position [317, 0]
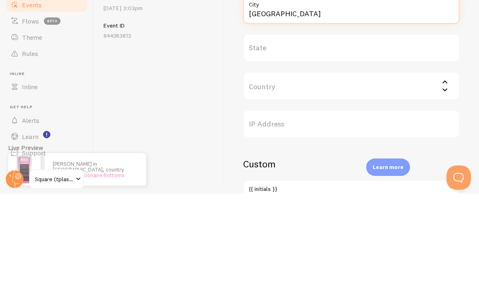
type input "Moreno Valley CA"
click at [279, 167] on input "Country" at bounding box center [351, 181] width 216 height 28
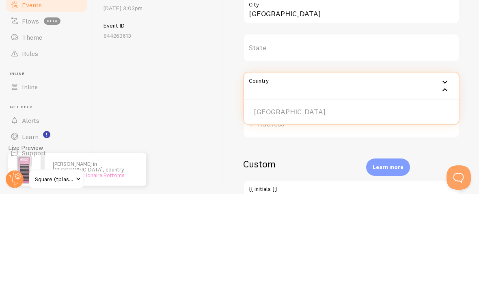
click at [133, 75] on div "Edit Event Template Square Charge Succeeded Time of Event Sep 18th @ 3:03pm Eve…" at bounding box center [159, 157] width 130 height 263
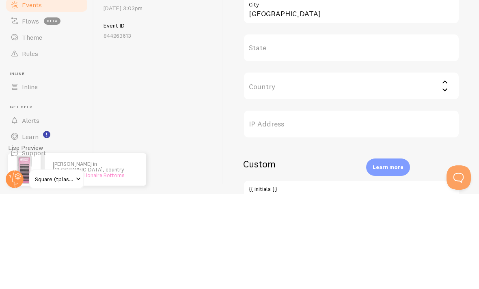
scroll to position [27, 0]
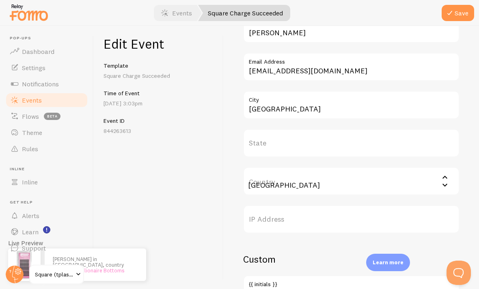
click at [261, 167] on input "USA" at bounding box center [351, 181] width 216 height 28
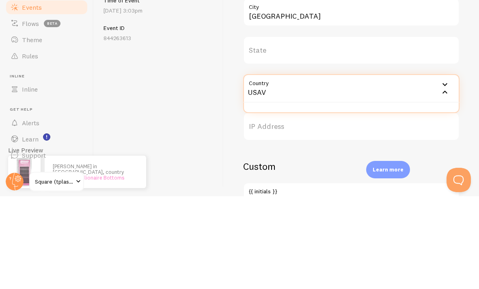
type input "USA"
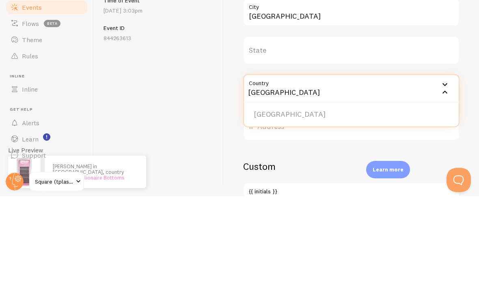
click at [259, 167] on input "USA" at bounding box center [351, 181] width 216 height 28
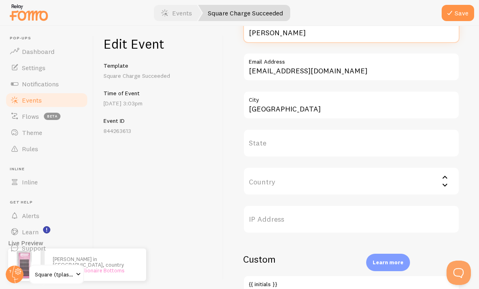
click at [458, 15] on input "Catrina" at bounding box center [351, 29] width 216 height 28
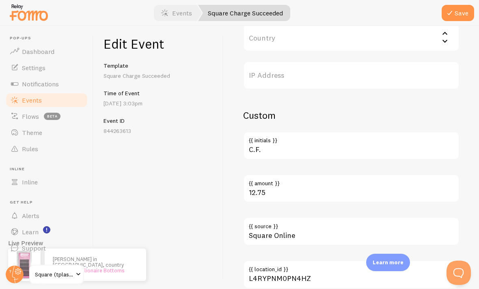
scroll to position [471, 0]
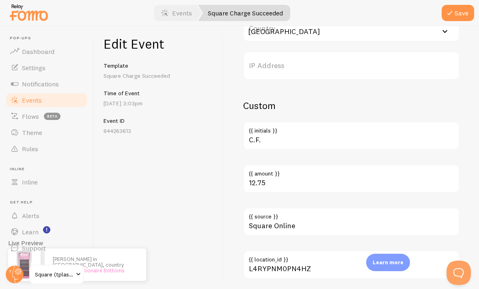
click at [317, 39] on input "USA" at bounding box center [351, 27] width 216 height 28
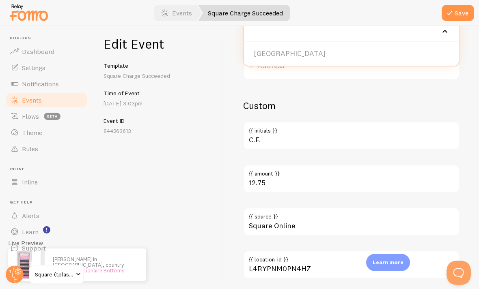
click at [264, 52] on li "USA" at bounding box center [351, 54] width 215 height 14
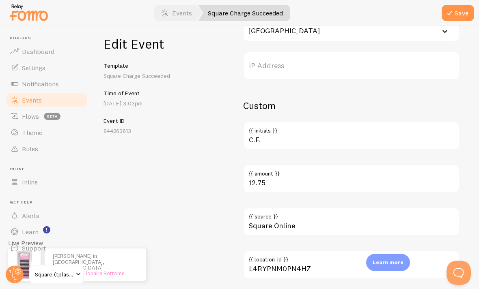
click at [454, 13] on icon "submit" at bounding box center [450, 13] width 10 height 10
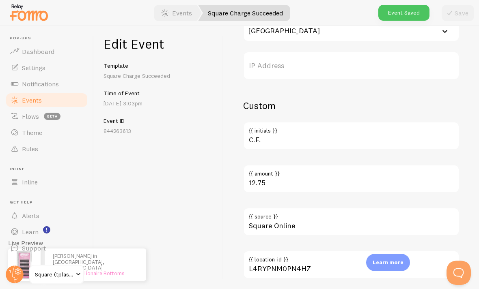
click at [26, 100] on span "Events" at bounding box center [32, 100] width 20 height 8
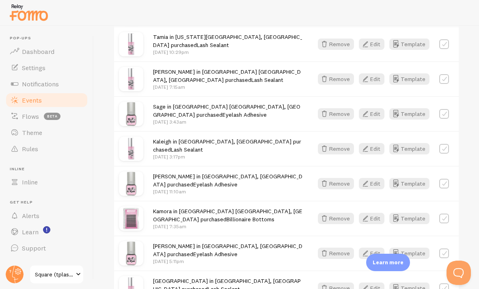
scroll to position [504, 0]
click at [331, 283] on button "Remove" at bounding box center [336, 288] width 36 height 11
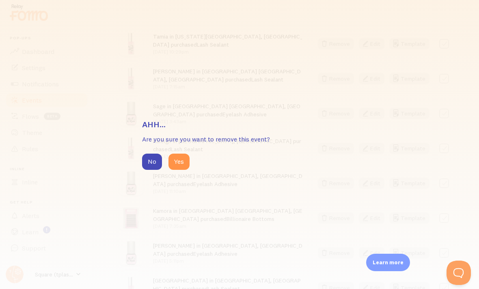
click at [180, 167] on button "Yes" at bounding box center [178, 162] width 21 height 16
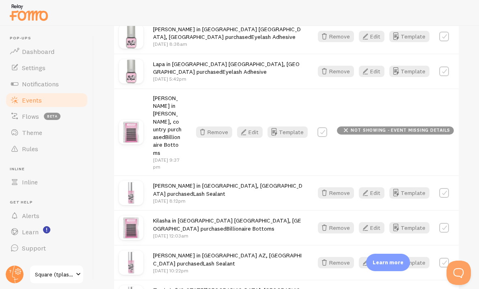
scroll to position [256, 0]
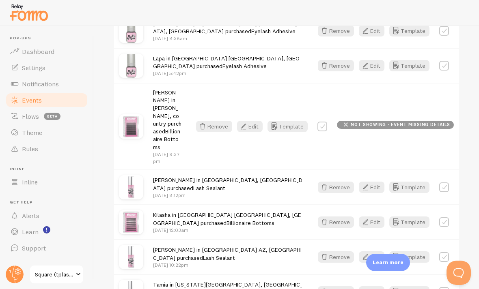
click at [248, 122] on icon "button" at bounding box center [244, 127] width 10 height 10
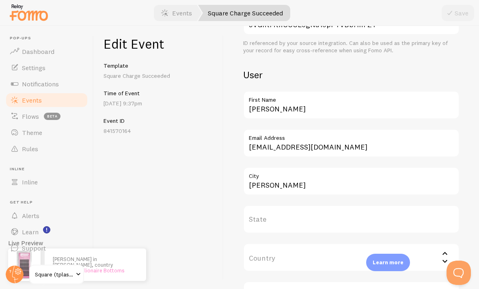
scroll to position [258, 0]
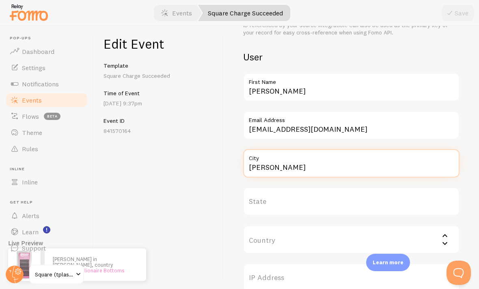
click at [266, 169] on input "Conyers" at bounding box center [351, 163] width 216 height 28
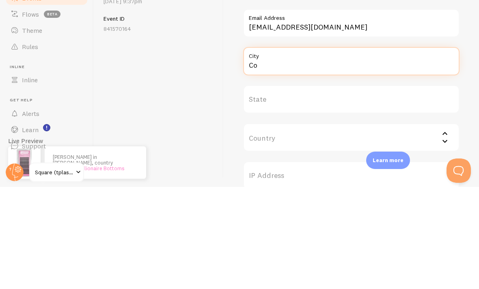
type input "C"
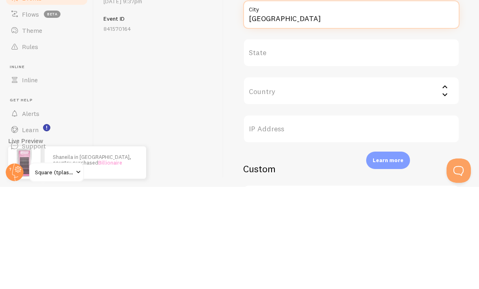
scroll to position [305, 0]
type input "Queens County NY"
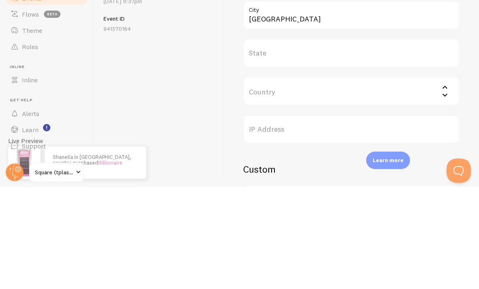
click at [274, 179] on input "Country" at bounding box center [351, 193] width 216 height 28
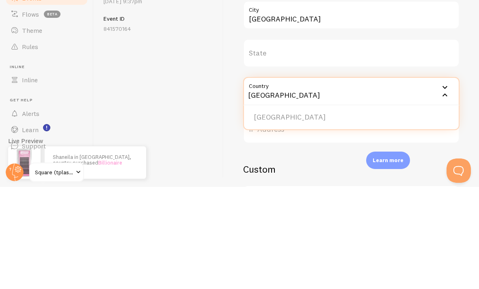
type input "USA"
click at [262, 213] on li "USA" at bounding box center [351, 220] width 215 height 14
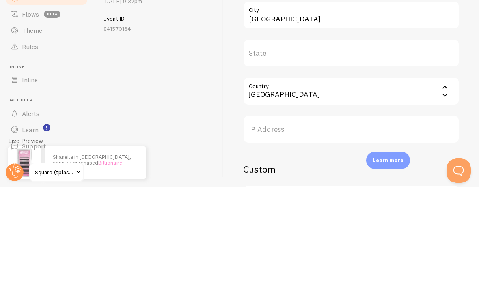
scroll to position [27, 0]
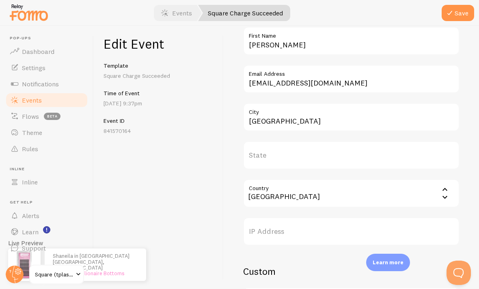
click at [451, 15] on icon "submit" at bounding box center [450, 13] width 10 height 10
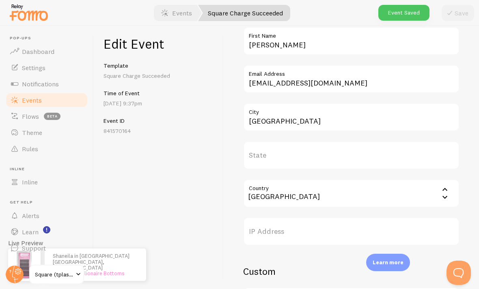
click at [36, 96] on span "Events" at bounding box center [32, 100] width 20 height 8
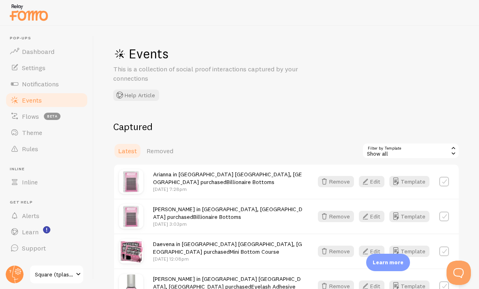
click at [39, 80] on span "Notifications" at bounding box center [40, 84] width 37 height 8
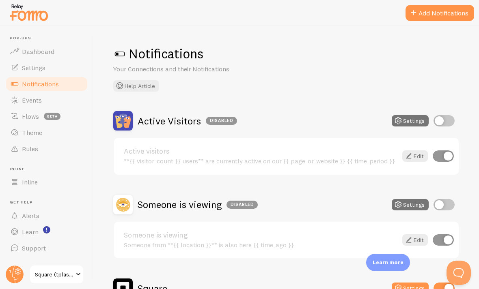
click at [28, 66] on span "Settings" at bounding box center [34, 68] width 24 height 8
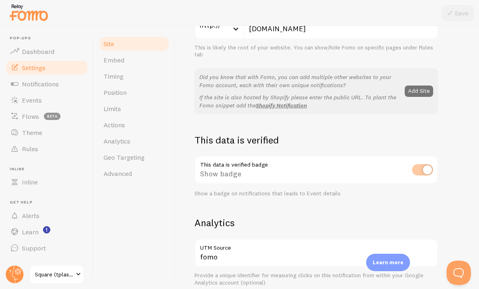
click at [113, 59] on span "Embed" at bounding box center [114, 60] width 21 height 8
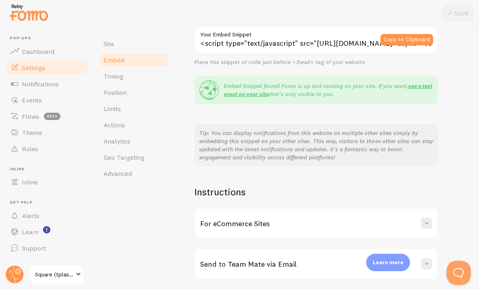
scroll to position [76, 0]
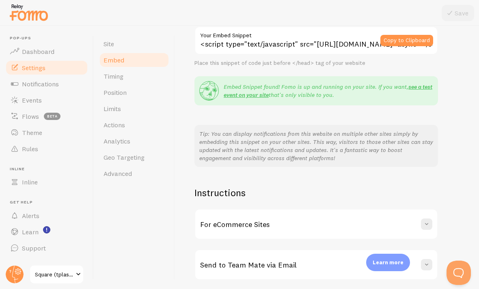
click at [117, 96] on span "Position" at bounding box center [115, 93] width 23 height 8
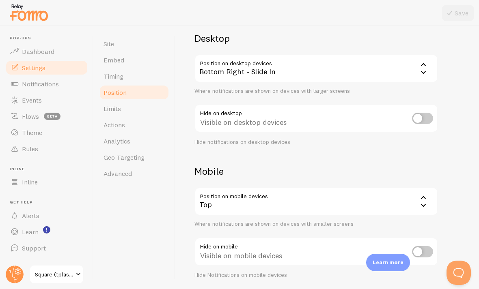
scroll to position [60, 0]
click at [418, 250] on input "checkbox" at bounding box center [422, 252] width 21 height 11
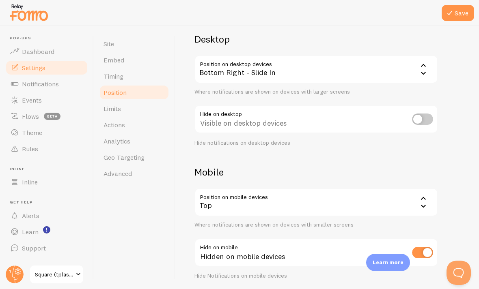
scroll to position [27, 0]
click at [424, 247] on input "checkbox" at bounding box center [422, 252] width 21 height 11
checkbox input "false"
click at [119, 105] on span "Limits" at bounding box center [112, 109] width 17 height 8
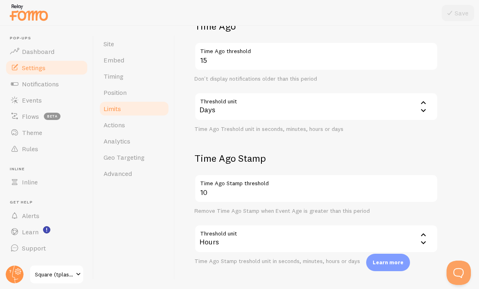
scroll to position [206, 0]
click at [113, 164] on link "Geo Targeting" at bounding box center [134, 157] width 71 height 16
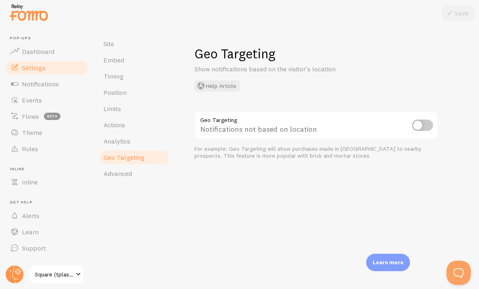
click at [119, 181] on link "Advanced" at bounding box center [134, 174] width 71 height 16
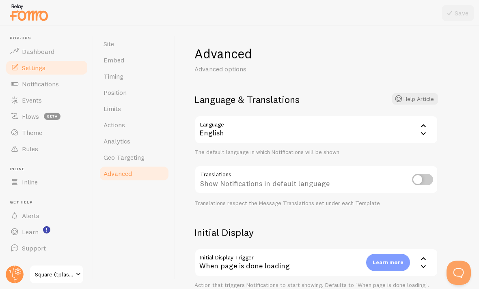
click at [26, 84] on span "Notifications" at bounding box center [40, 84] width 37 height 8
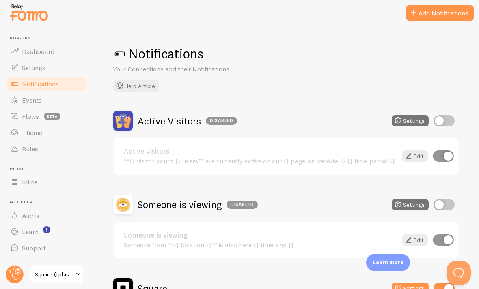
click at [39, 101] on span "Events" at bounding box center [32, 100] width 20 height 8
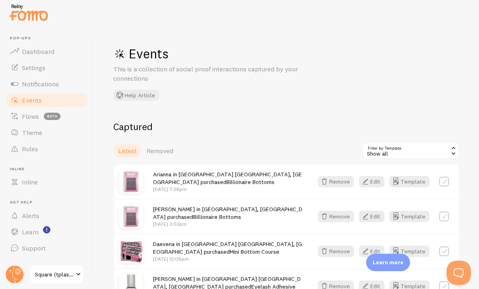
click at [32, 120] on link "Flows beta" at bounding box center [47, 116] width 84 height 16
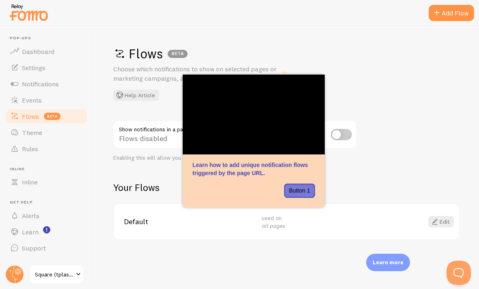
click at [37, 132] on span "Theme" at bounding box center [32, 133] width 20 height 8
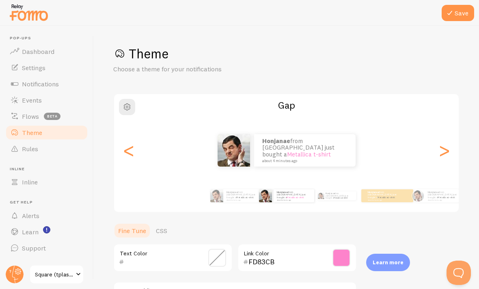
click at [37, 149] on span "Rules" at bounding box center [30, 149] width 16 height 8
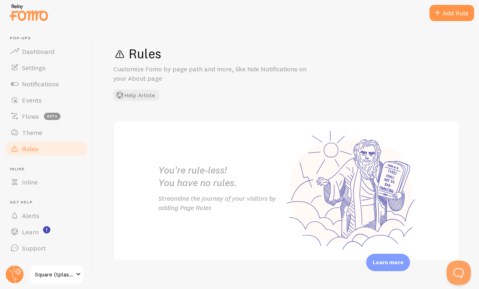
click at [38, 223] on link "Alerts" at bounding box center [47, 216] width 84 height 16
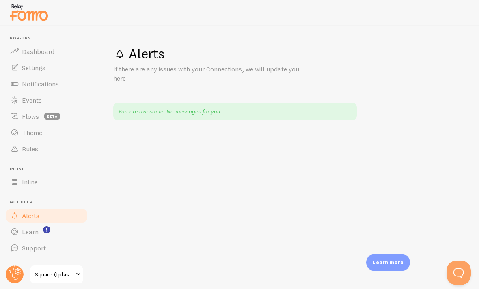
click at [471, 251] on div "Alerts If there are any issues with your Connections, we will update you here Y…" at bounding box center [286, 157] width 385 height 263
click at [465, 239] on div "Alerts If there are any issues with your Connections, we will update you here Y…" at bounding box center [286, 157] width 385 height 263
click at [18, 289] on html "Pop-ups Dashboard Settings Notifications Events Flows beta Theme Rules Inline I…" at bounding box center [239, 144] width 479 height 289
click at [13, 289] on html "Pop-ups Dashboard Settings Notifications Events Flows beta Theme Rules Inline I…" at bounding box center [239, 144] width 479 height 289
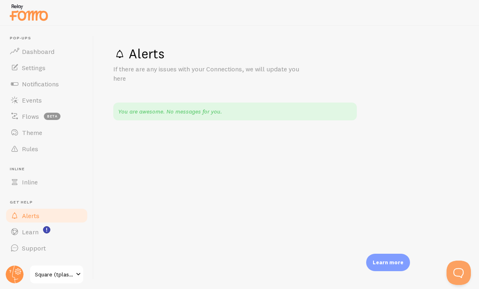
click at [9, 289] on html "Pop-ups Dashboard Settings Notifications Events Flows beta Theme Rules Inline I…" at bounding box center [239, 144] width 479 height 289
click at [15, 289] on html "Pop-ups Dashboard Settings Notifications Events Flows beta Theme Rules Inline I…" at bounding box center [239, 144] width 479 height 289
click at [49, 289] on html "Pop-ups Dashboard Settings Notifications Events Flows beta Theme Rules Inline I…" at bounding box center [239, 144] width 479 height 289
click at [40, 289] on html "Pop-ups Dashboard Settings Notifications Events Flows beta Theme Rules Inline I…" at bounding box center [239, 144] width 479 height 289
click at [39, 289] on html "Pop-ups Dashboard Settings Notifications Events Flows beta Theme Rules Inline I…" at bounding box center [239, 144] width 479 height 289
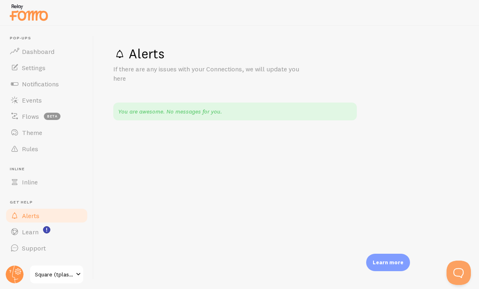
click at [11, 274] on circle at bounding box center [15, 275] width 18 height 18
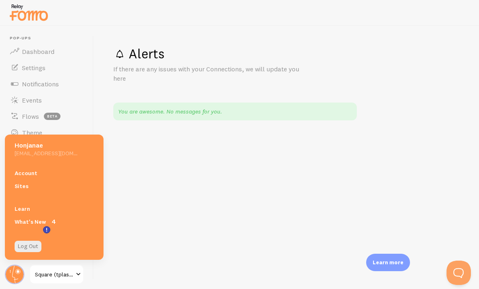
click at [33, 170] on link "Account" at bounding box center [54, 173] width 99 height 13
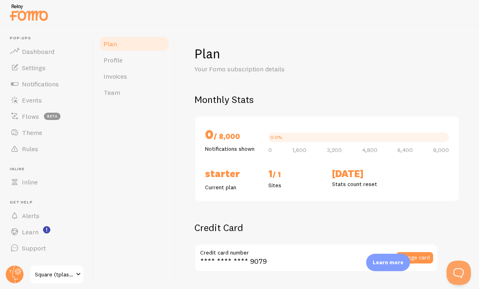
checkbox input "true"
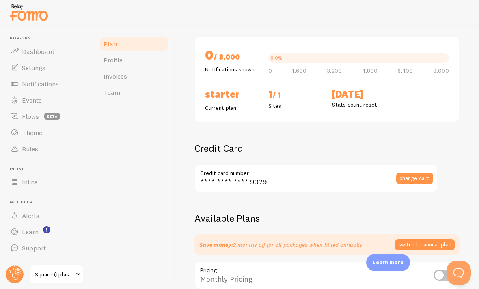
scroll to position [80, 0]
click at [218, 107] on p "Current plan" at bounding box center [232, 108] width 54 height 8
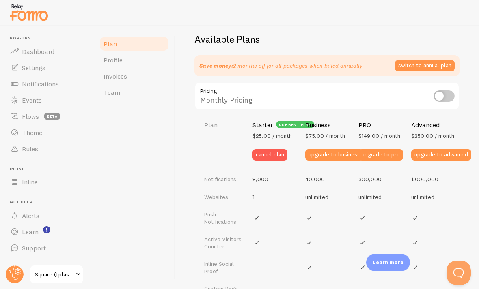
scroll to position [259, 0]
click at [444, 97] on input "checkbox" at bounding box center [444, 96] width 21 height 11
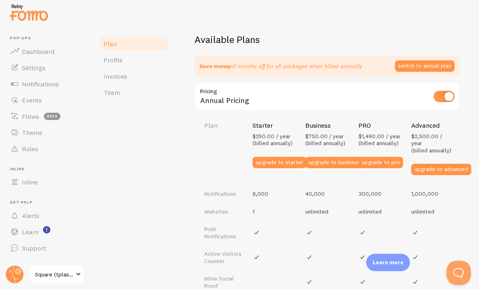
click at [448, 91] on input "checkbox" at bounding box center [444, 96] width 21 height 11
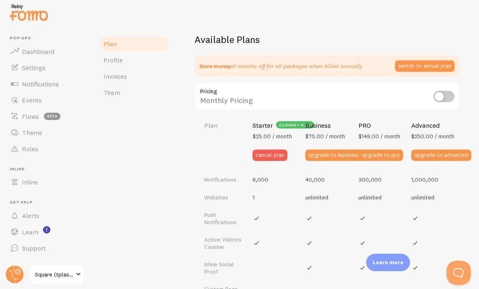
click at [450, 91] on input "checkbox" at bounding box center [444, 96] width 21 height 11
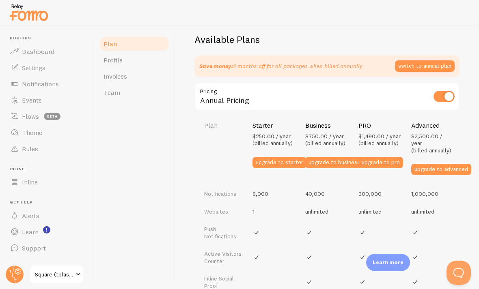
click at [451, 85] on div "Annual Pricing" at bounding box center [326, 97] width 265 height 30
click at [445, 87] on div "Annual Pricing" at bounding box center [326, 97] width 265 height 30
click at [447, 94] on input "checkbox" at bounding box center [444, 96] width 21 height 11
checkbox input "false"
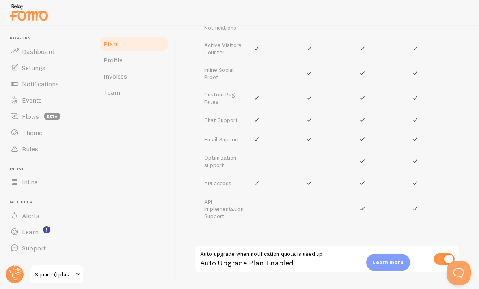
scroll to position [454, 0]
click at [30, 246] on span "Support" at bounding box center [34, 248] width 24 height 8
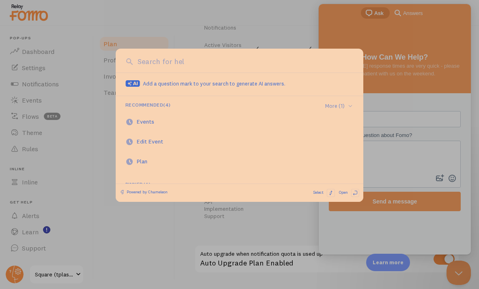
scroll to position [0, 0]
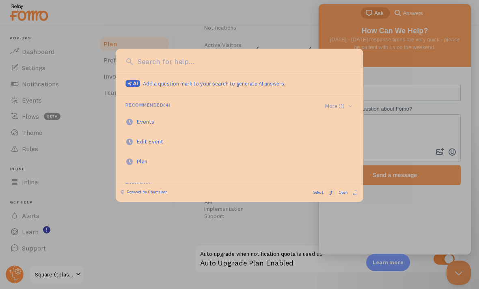
click at [148, 124] on div "Events" at bounding box center [150, 122] width 26 height 8
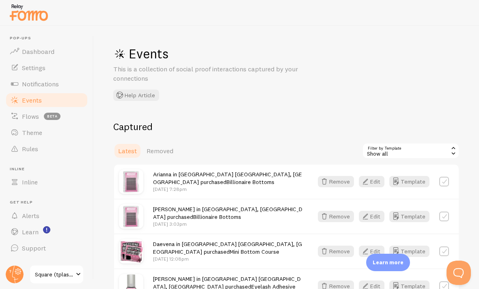
click at [19, 275] on circle at bounding box center [15, 275] width 18 height 18
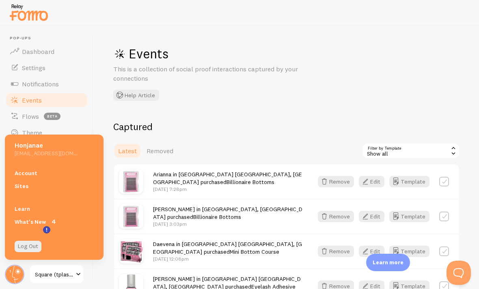
click at [19, 183] on link "Sites" at bounding box center [54, 186] width 99 height 13
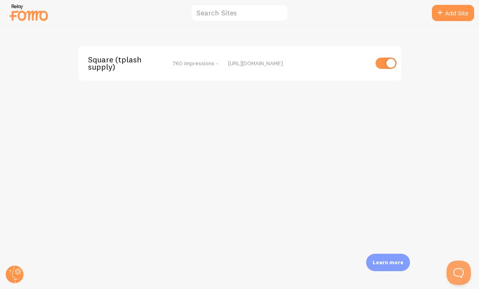
click at [389, 66] on input "checkbox" at bounding box center [386, 63] width 21 height 11
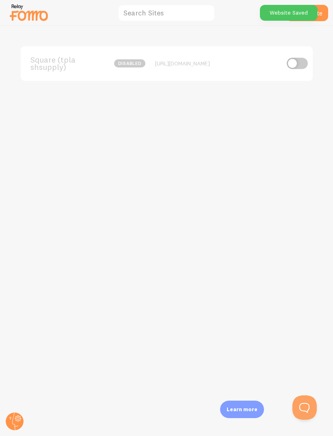
click at [293, 58] on input "checkbox" at bounding box center [297, 63] width 21 height 11
checkbox input "true"
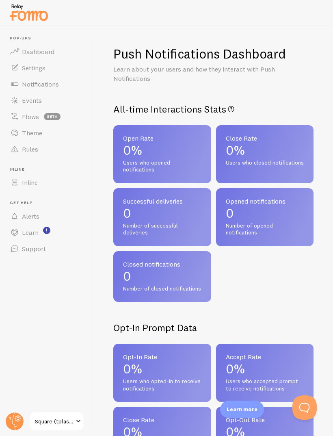
click at [32, 181] on span "Inline" at bounding box center [30, 182] width 16 height 8
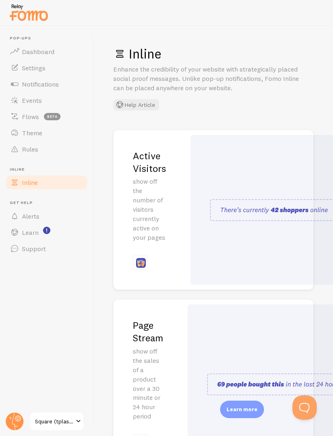
click at [32, 57] on link "Dashboard" at bounding box center [47, 51] width 84 height 16
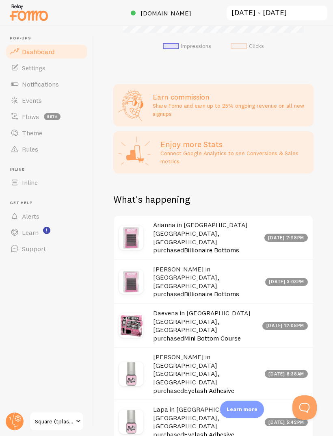
scroll to position [430, 0]
click at [36, 80] on span "Notifications" at bounding box center [40, 84] width 37 height 8
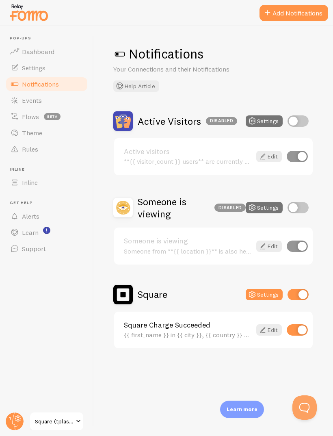
click at [34, 70] on span "Settings" at bounding box center [34, 68] width 24 height 8
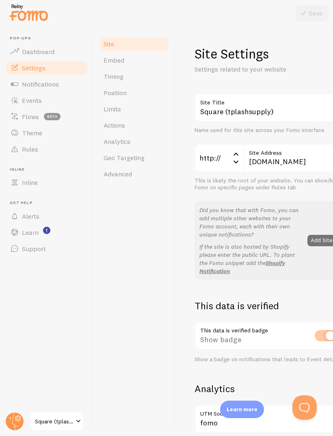
click at [114, 78] on span "Timing" at bounding box center [114, 76] width 20 height 8
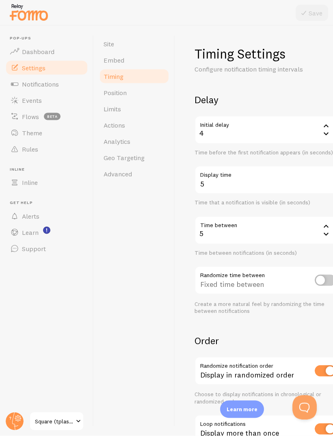
click at [320, 276] on input "checkbox" at bounding box center [325, 279] width 21 height 11
checkbox input "true"
click at [308, 18] on button "Save" at bounding box center [312, 13] width 32 height 16
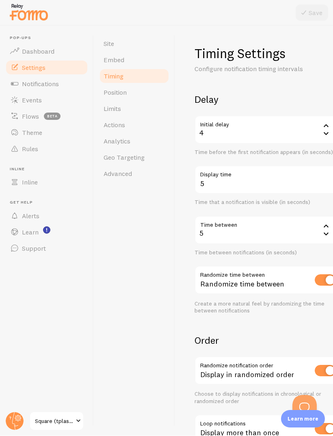
scroll to position [0, 0]
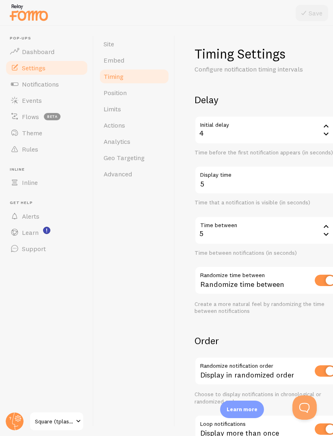
click at [48, 425] on span "Square (tplashsupply)" at bounding box center [54, 421] width 39 height 10
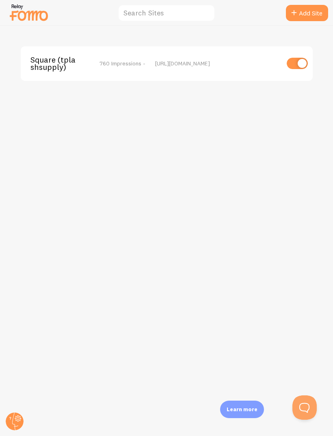
click at [13, 412] on circle at bounding box center [15, 421] width 18 height 18
